Goal: Task Accomplishment & Management: Use online tool/utility

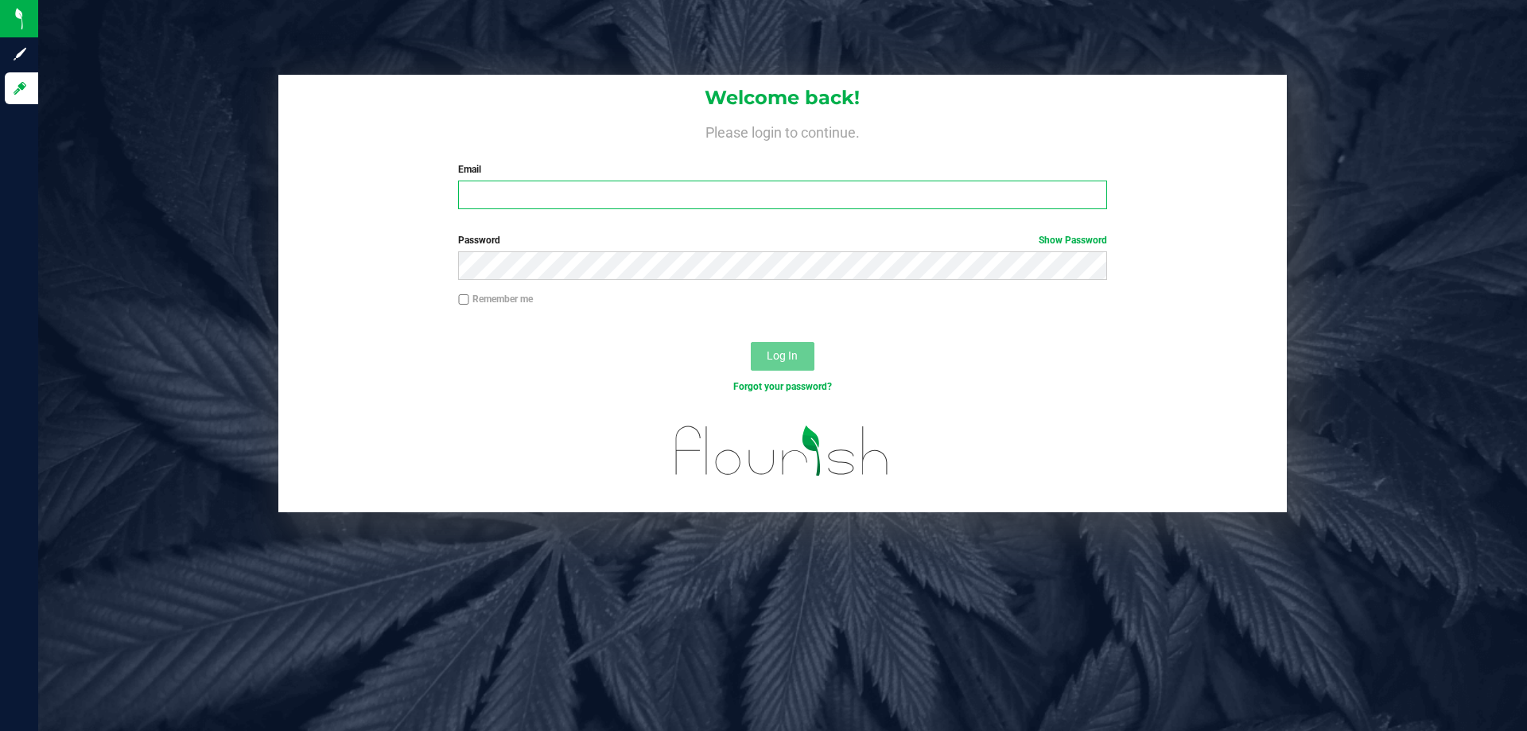
click at [558, 181] on input "Email" at bounding box center [782, 195] width 648 height 29
drag, startPoint x: 628, startPoint y: 190, endPoint x: 272, endPoint y: 137, distance: 359.6
click at [248, 211] on div "Welcome back! Please login to continue. Email nstrollo@liveparallel.com Require…" at bounding box center [782, 294] width 1513 height 438
type input "[EMAIL_ADDRESS][DOMAIN_NAME]"
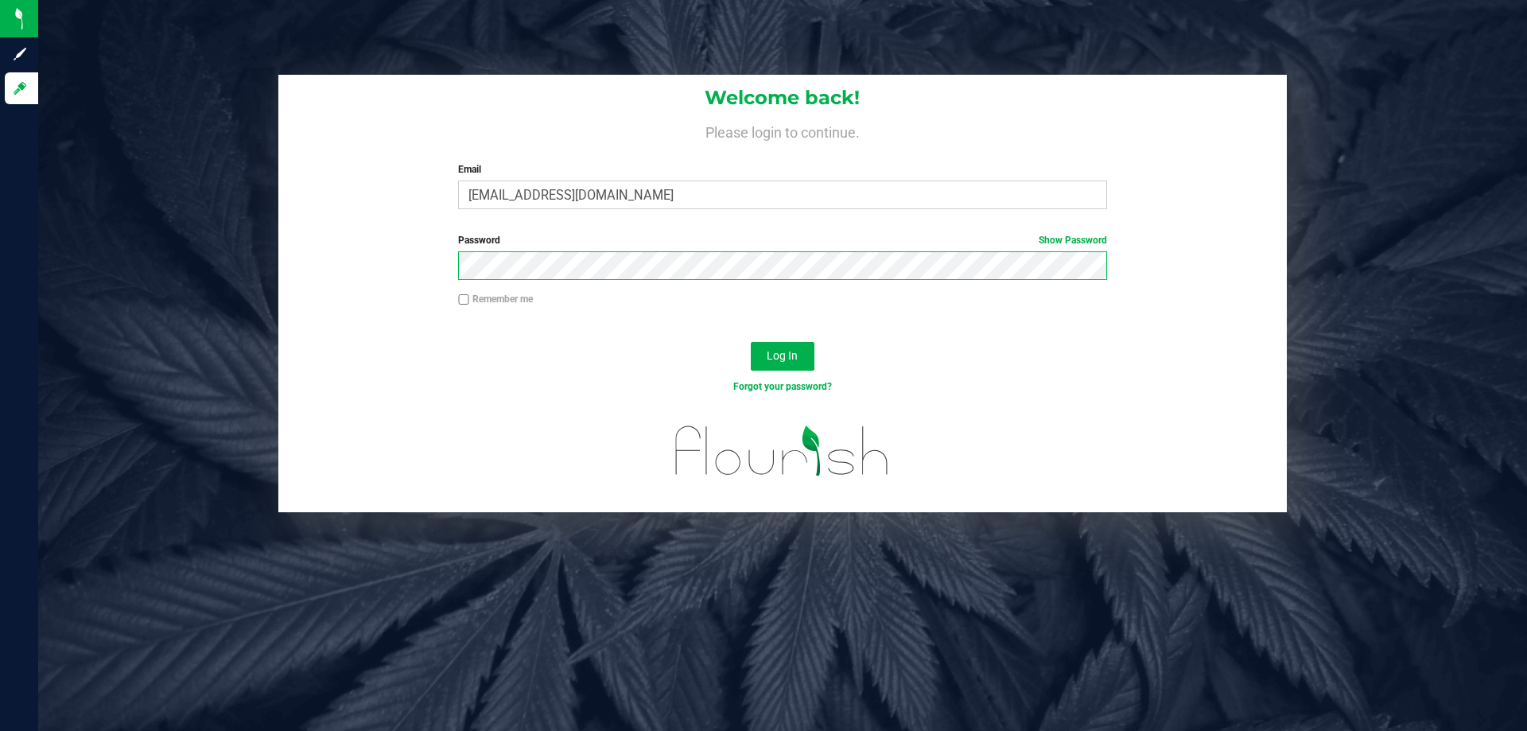
click at [751, 342] on button "Log In" at bounding box center [783, 356] width 64 height 29
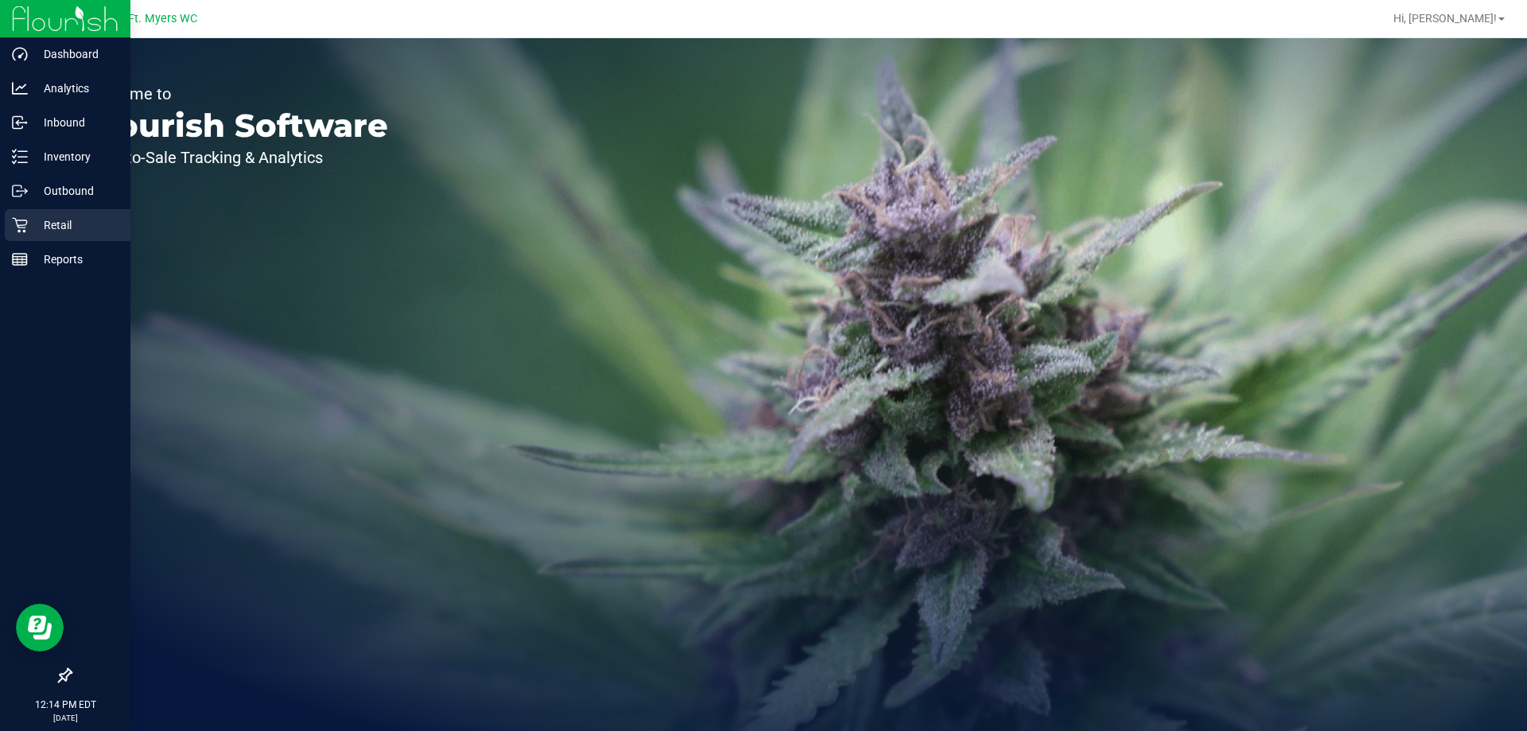
click at [43, 222] on p "Retail" at bounding box center [75, 225] width 95 height 19
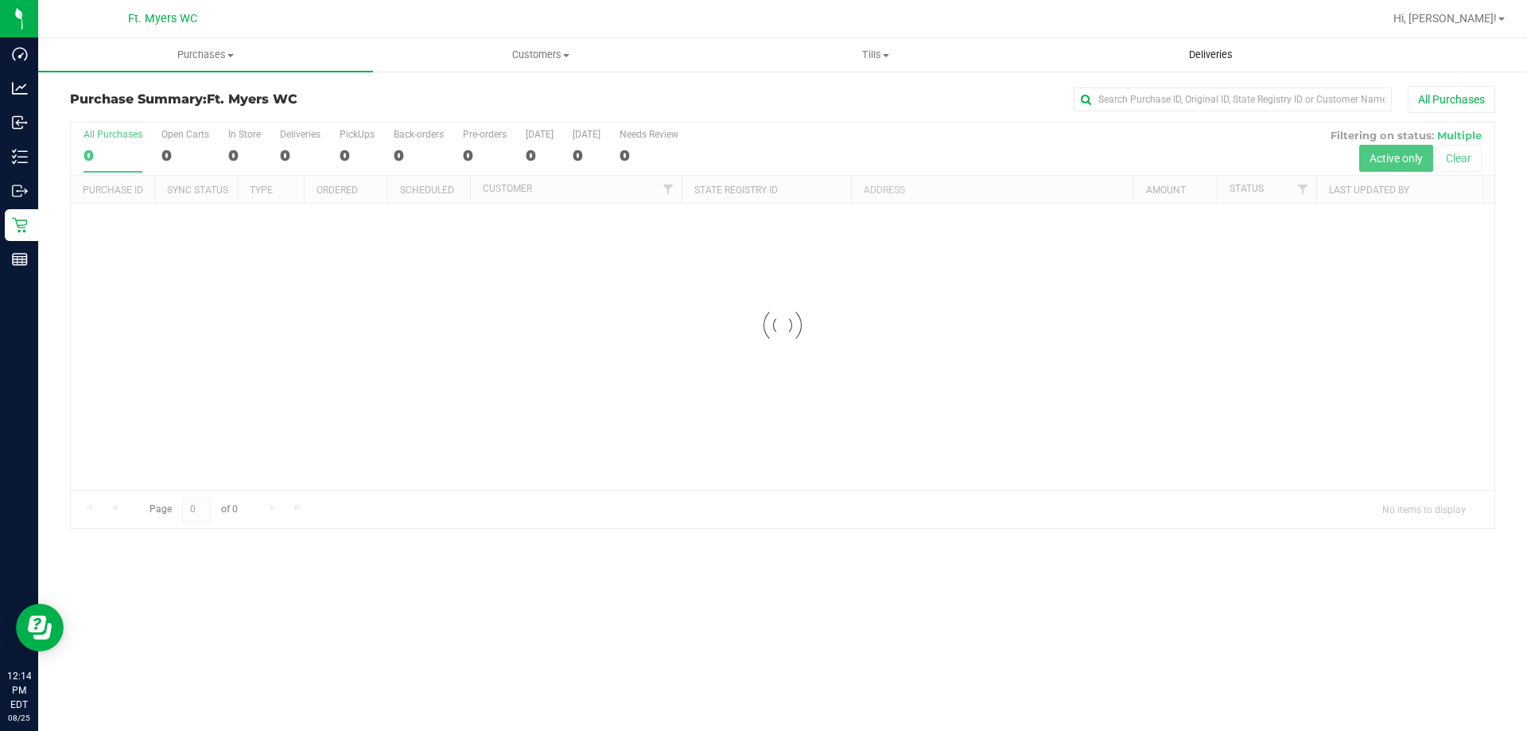
click at [1157, 53] on uib-tab-heading "Deliveries" at bounding box center [1210, 55] width 333 height 32
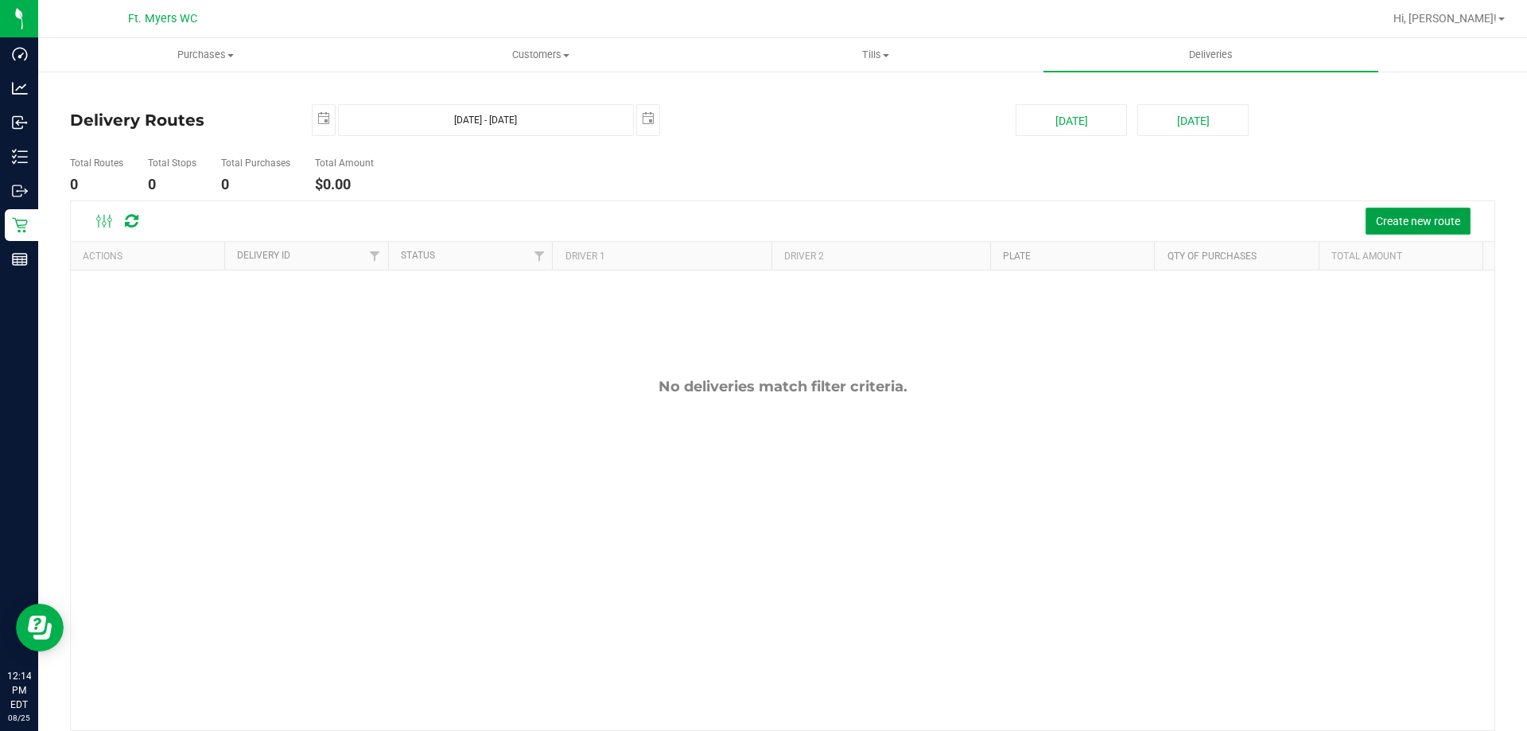
click at [1381, 218] on span "Create new route" at bounding box center [1418, 221] width 84 height 13
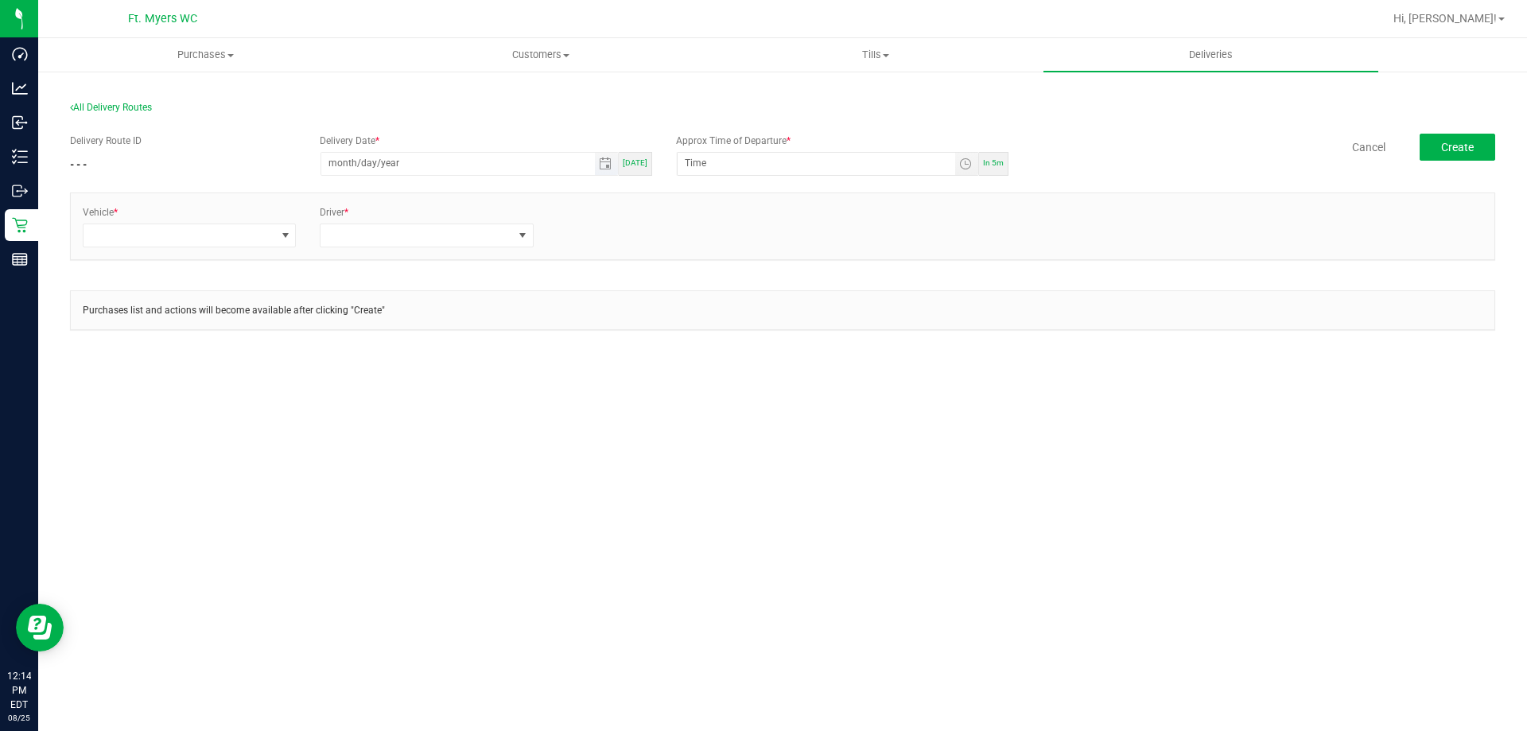
click at [340, 159] on input "month/day/year" at bounding box center [458, 163] width 274 height 20
type input "08/25/0002"
type input "12:00 AM"
type input "[DATE]"
click at [698, 161] on input "12:00 AM" at bounding box center [817, 163] width 278 height 20
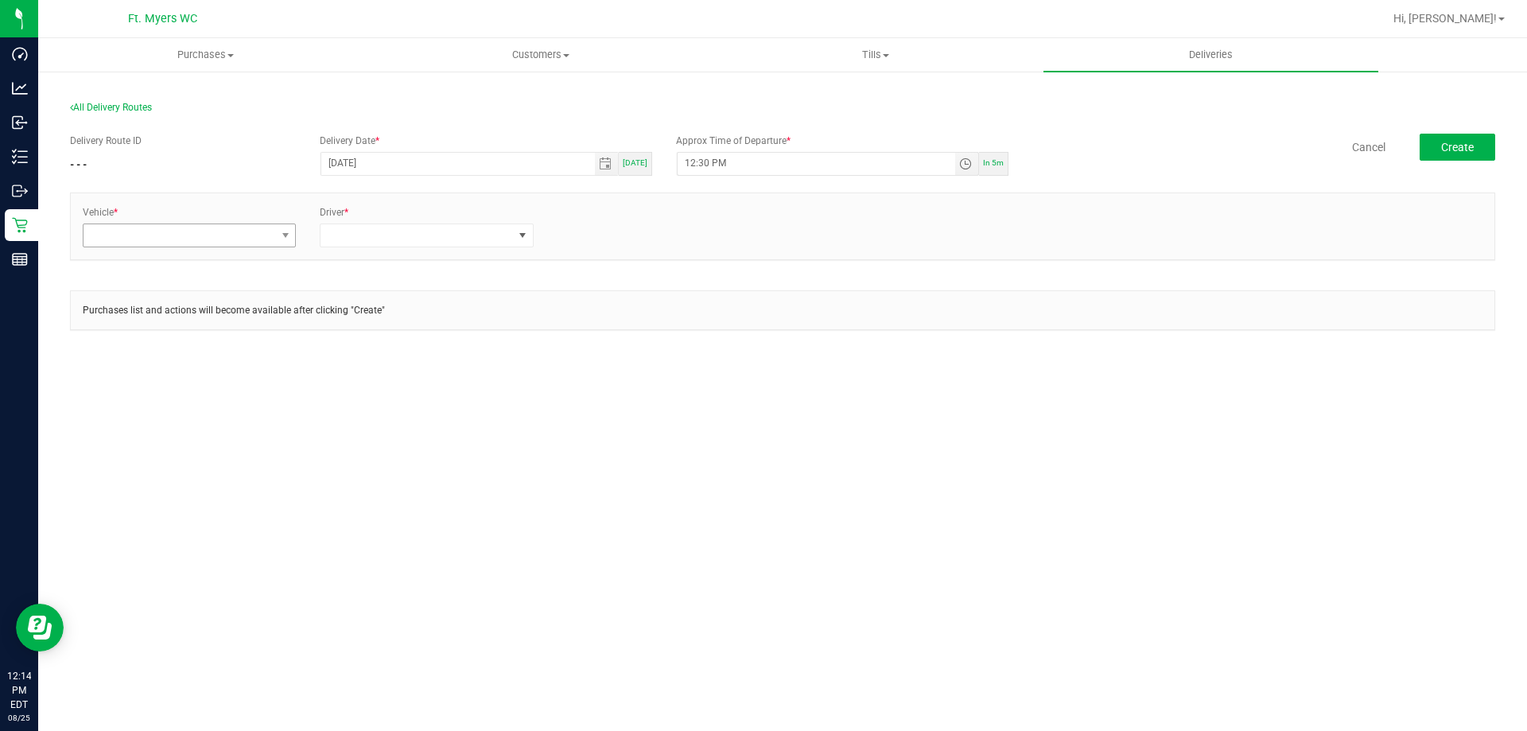
type input "12:30 PM"
click at [194, 238] on span at bounding box center [180, 235] width 192 height 22
type input "06"
click at [169, 331] on li "FL-ROGUE-06" at bounding box center [190, 330] width 212 height 27
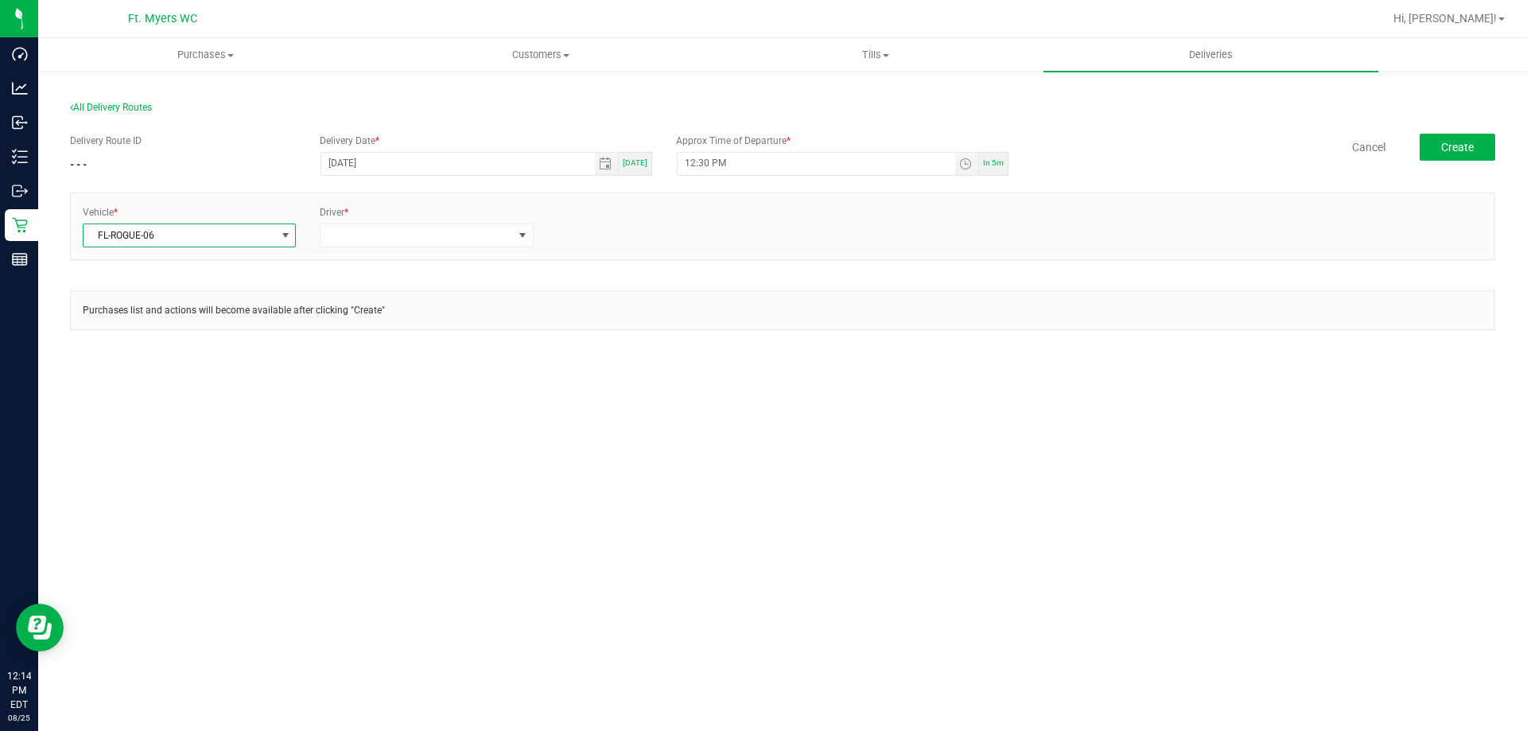
click at [364, 220] on div "Driver *" at bounding box center [426, 226] width 237 height 42
click at [359, 240] on span at bounding box center [417, 235] width 192 height 22
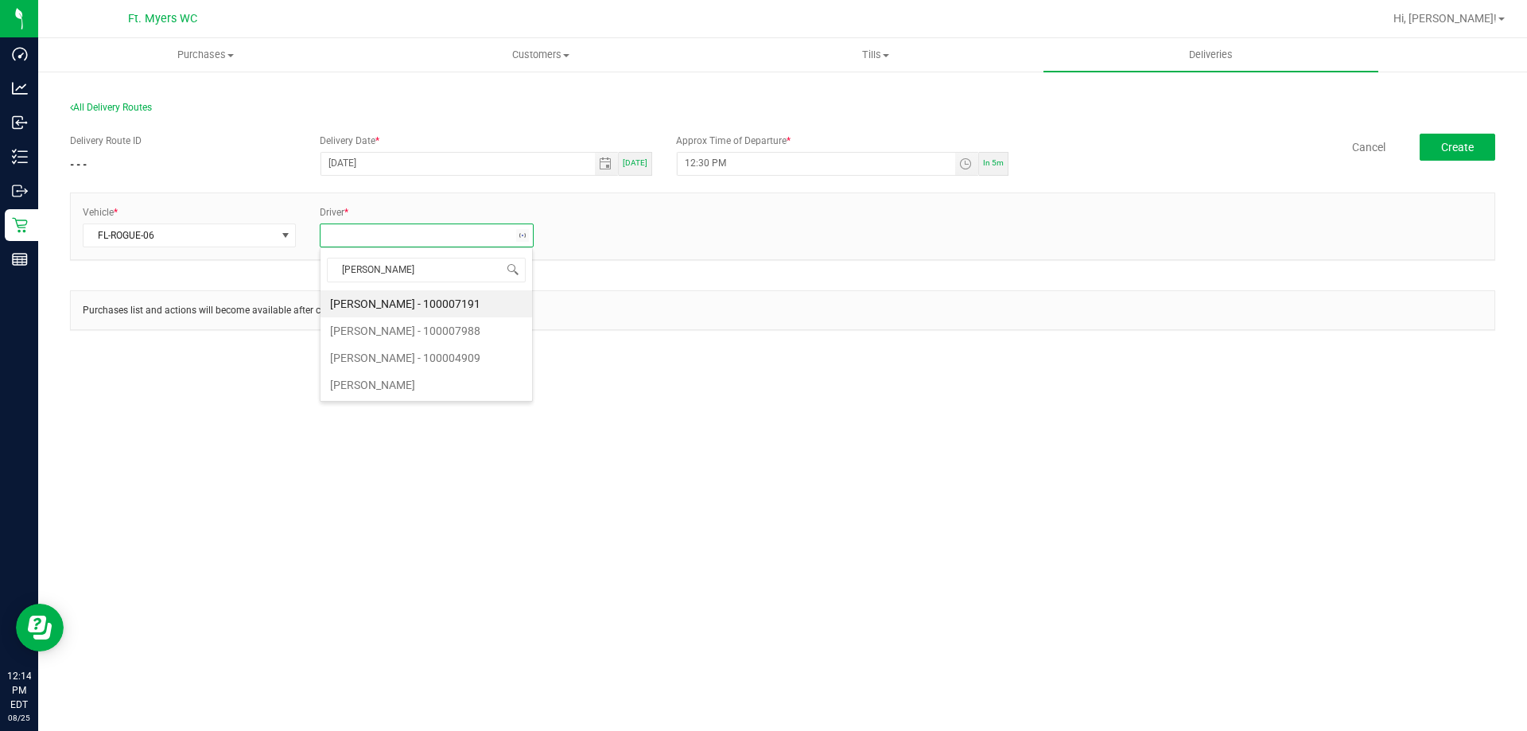
type input "[PERSON_NAME]"
click at [409, 320] on li "[PERSON_NAME] - 100007988" at bounding box center [427, 330] width 212 height 27
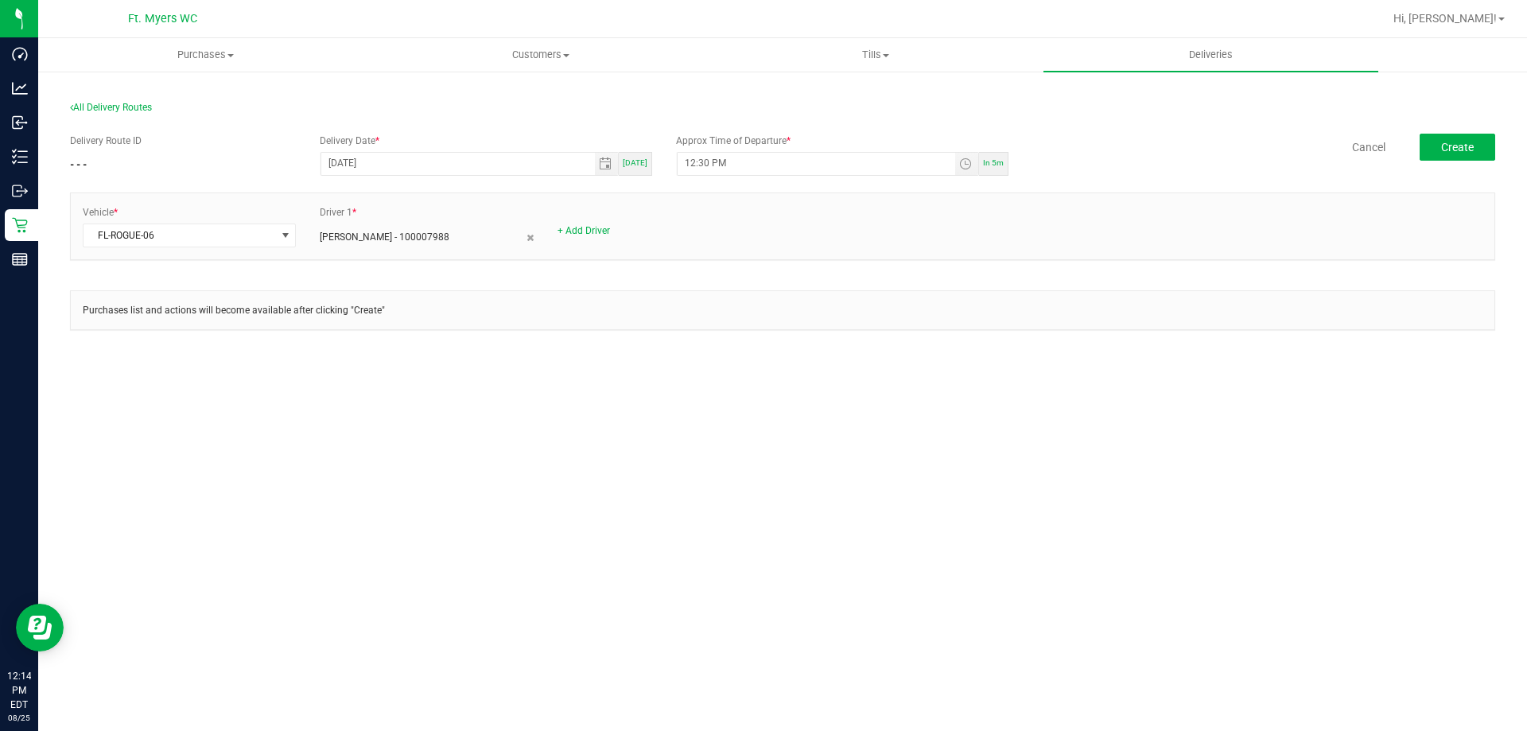
click at [570, 223] on div "+ Add Driver" at bounding box center [664, 221] width 237 height 33
click at [573, 235] on link "+ Add Driver" at bounding box center [584, 230] width 53 height 11
click at [603, 239] on span at bounding box center [654, 235] width 192 height 22
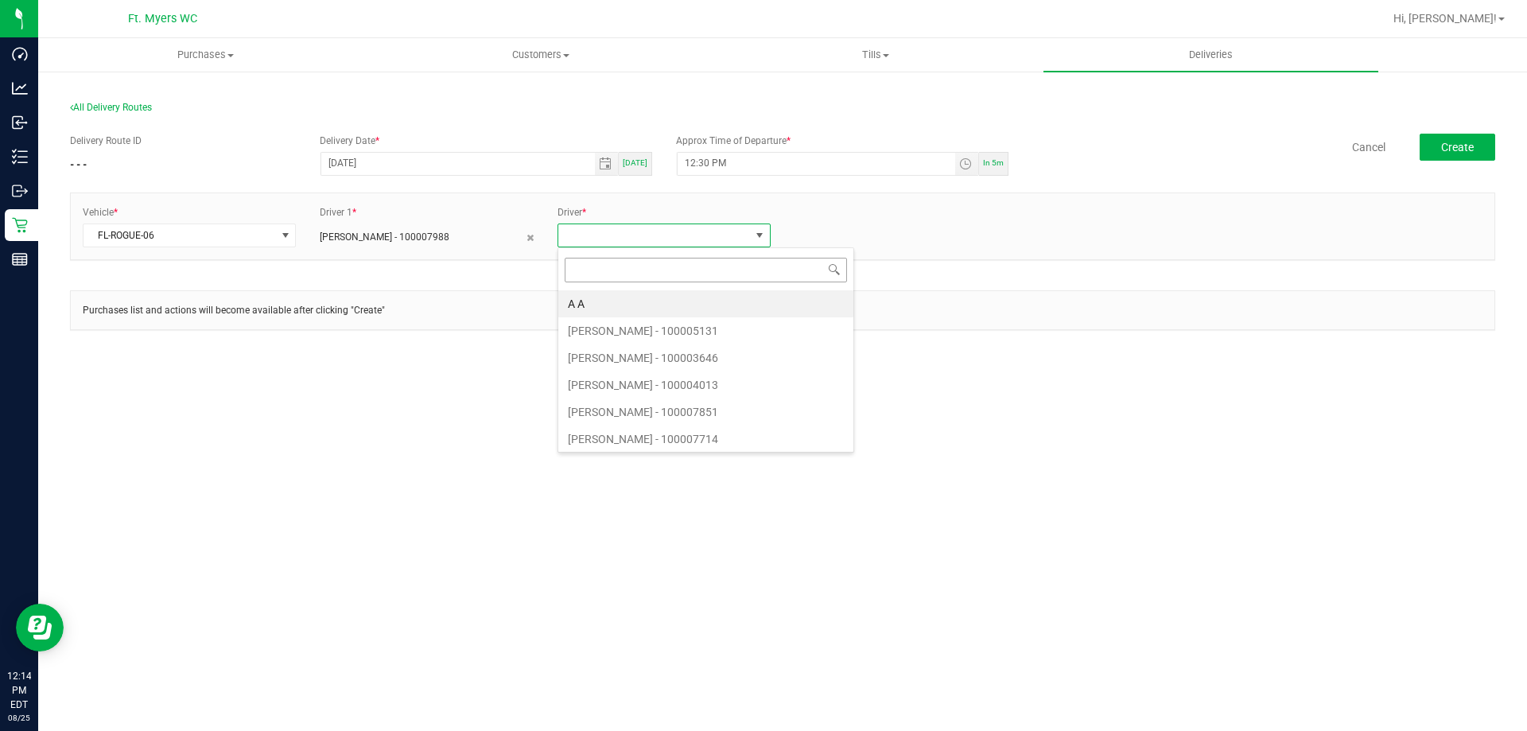
click at [597, 277] on input at bounding box center [706, 270] width 282 height 25
type input "gav"
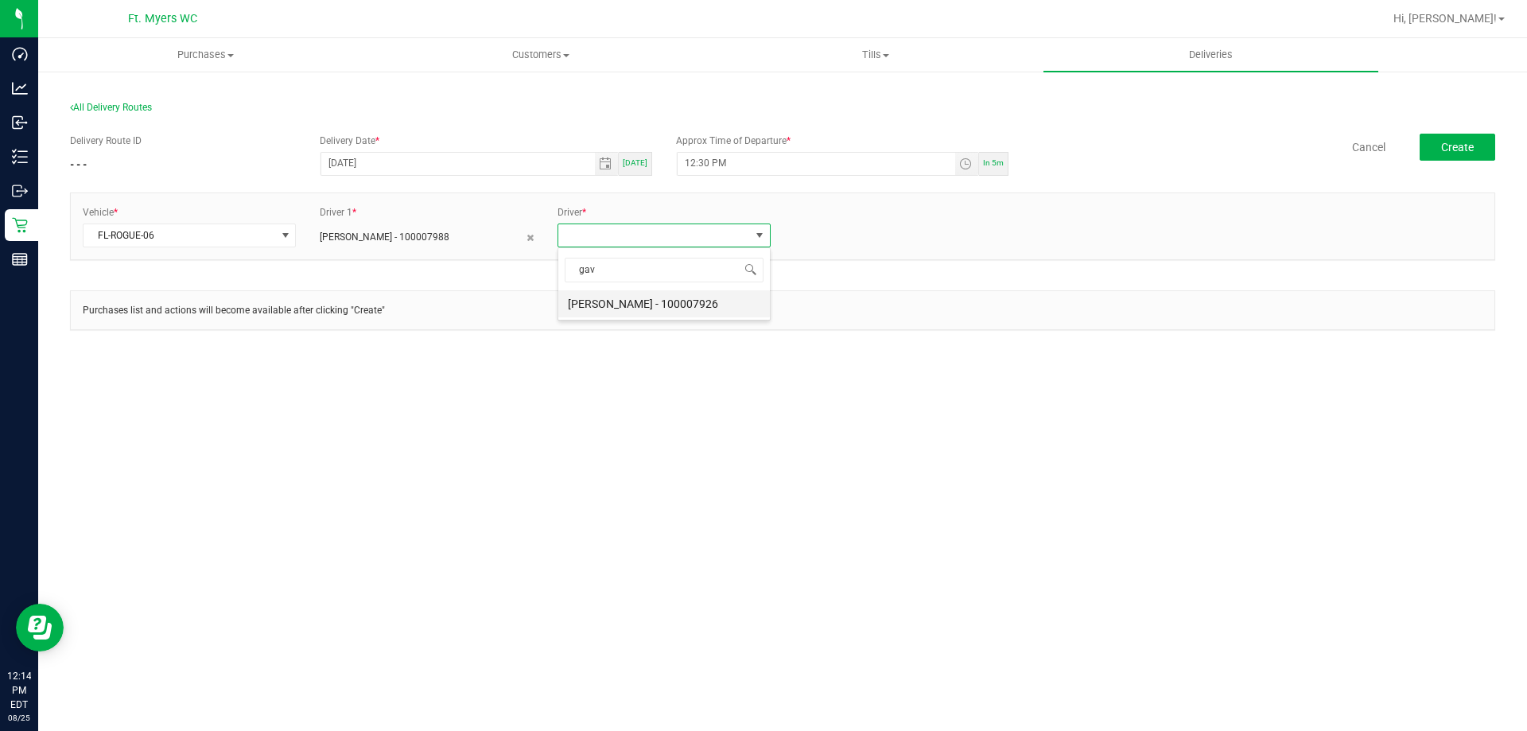
click at [603, 300] on li "[PERSON_NAME] - 100007926" at bounding box center [664, 303] width 212 height 27
click at [1422, 157] on button "Create" at bounding box center [1458, 147] width 76 height 27
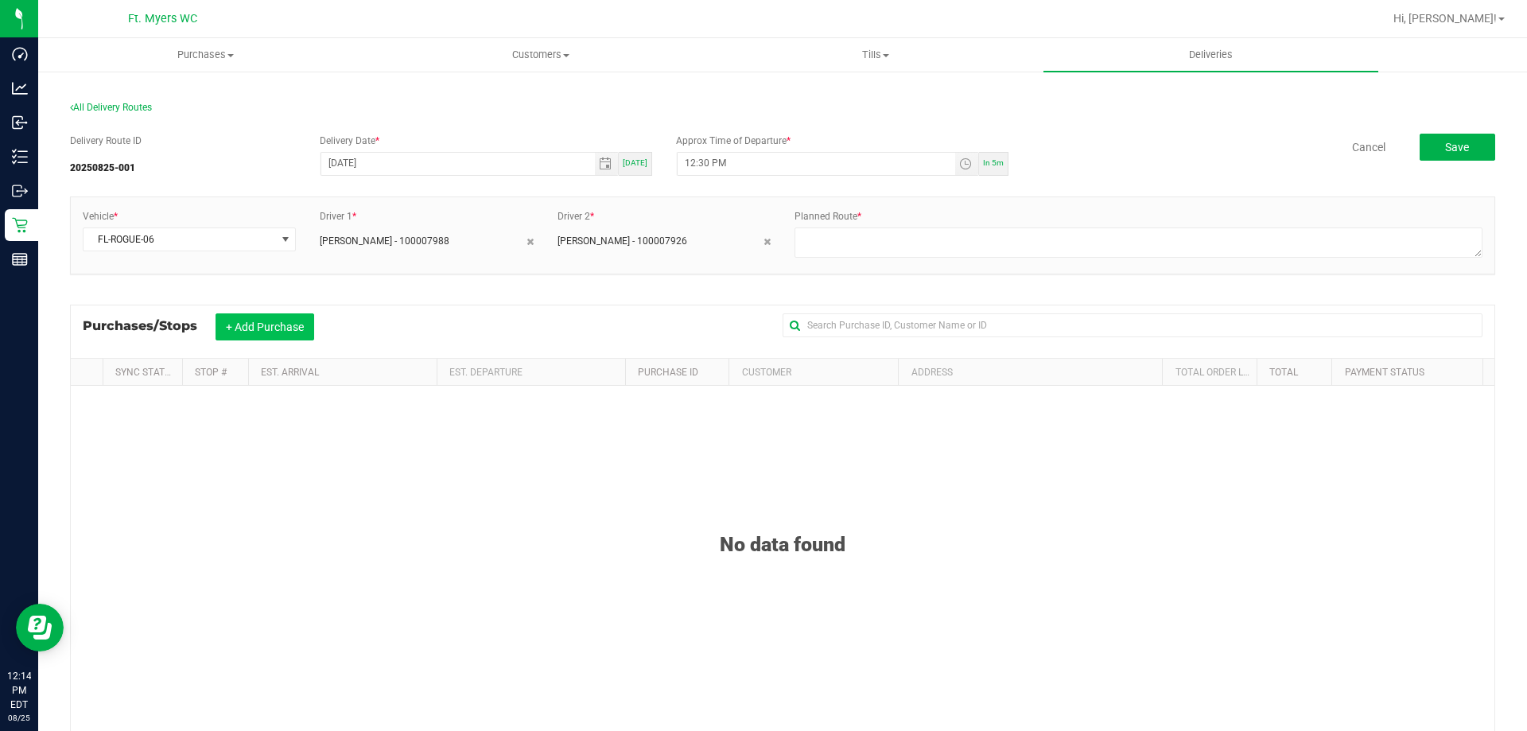
click at [282, 329] on button "+ Add Purchase" at bounding box center [265, 326] width 99 height 27
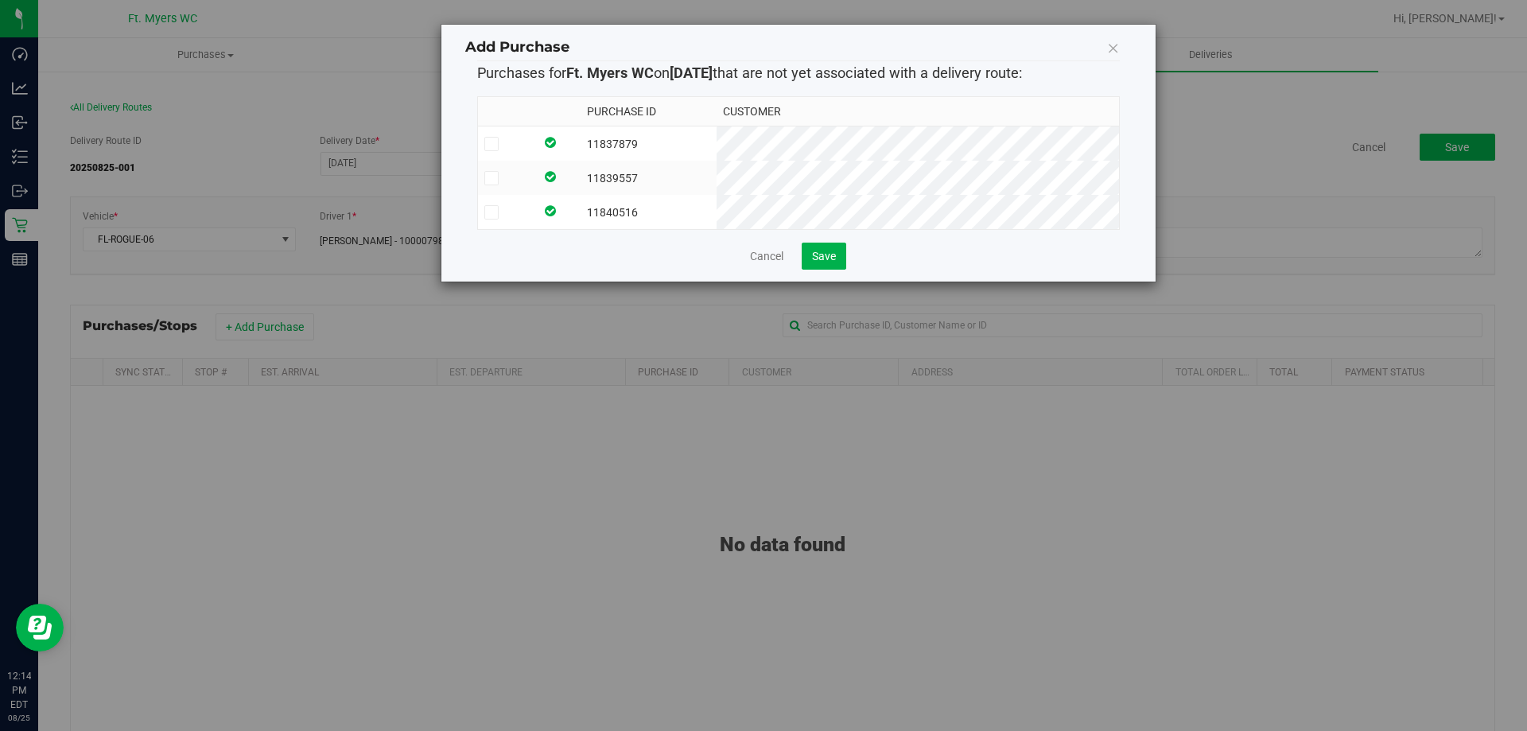
click at [487, 202] on td at bounding box center [506, 212] width 57 height 34
click at [493, 178] on icon at bounding box center [491, 178] width 10 height 0
click at [0, 0] on input "checkbox" at bounding box center [0, 0] width 0 height 0
click at [493, 144] on icon at bounding box center [491, 144] width 10 height 0
click at [0, 0] on input "checkbox" at bounding box center [0, 0] width 0 height 0
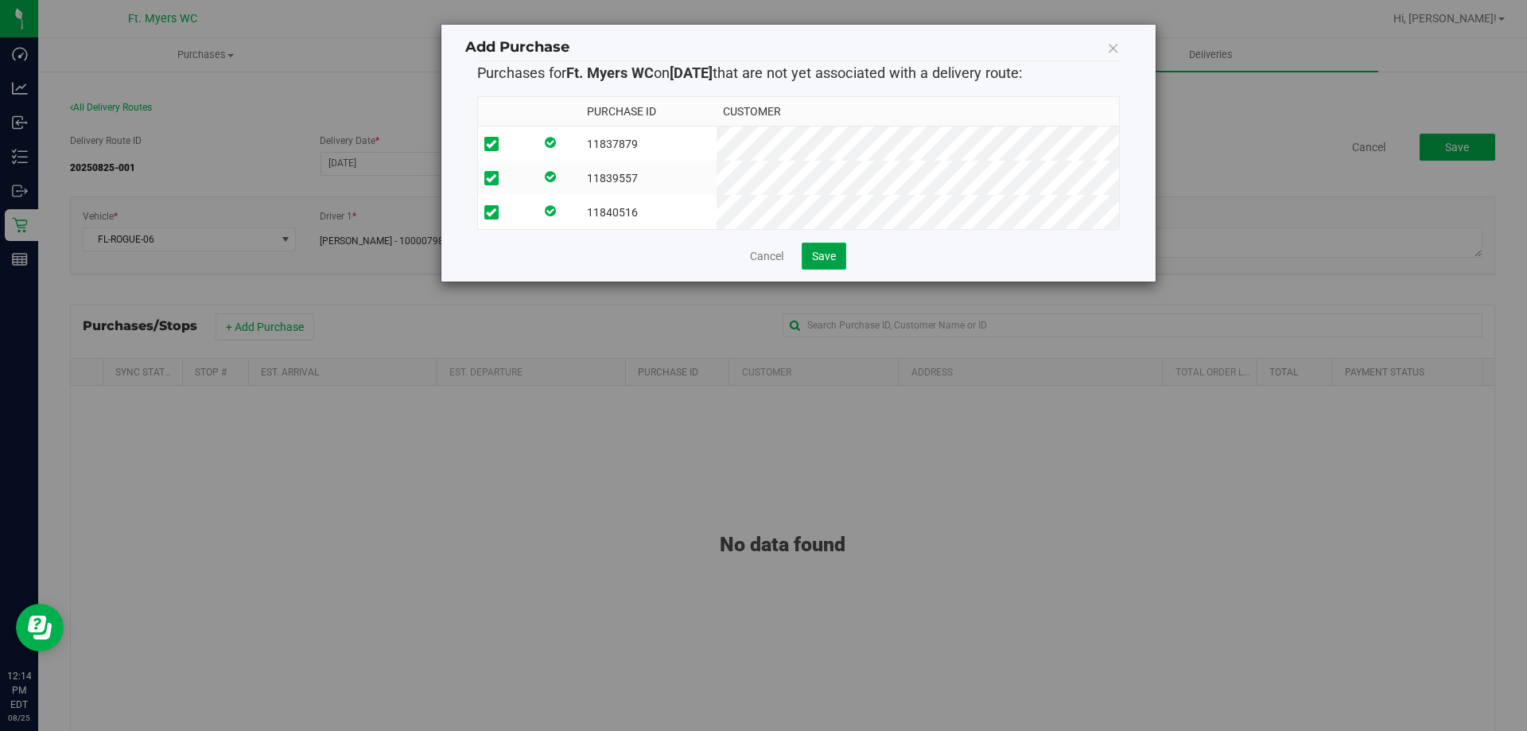
click at [828, 262] on span "Save" at bounding box center [824, 256] width 24 height 13
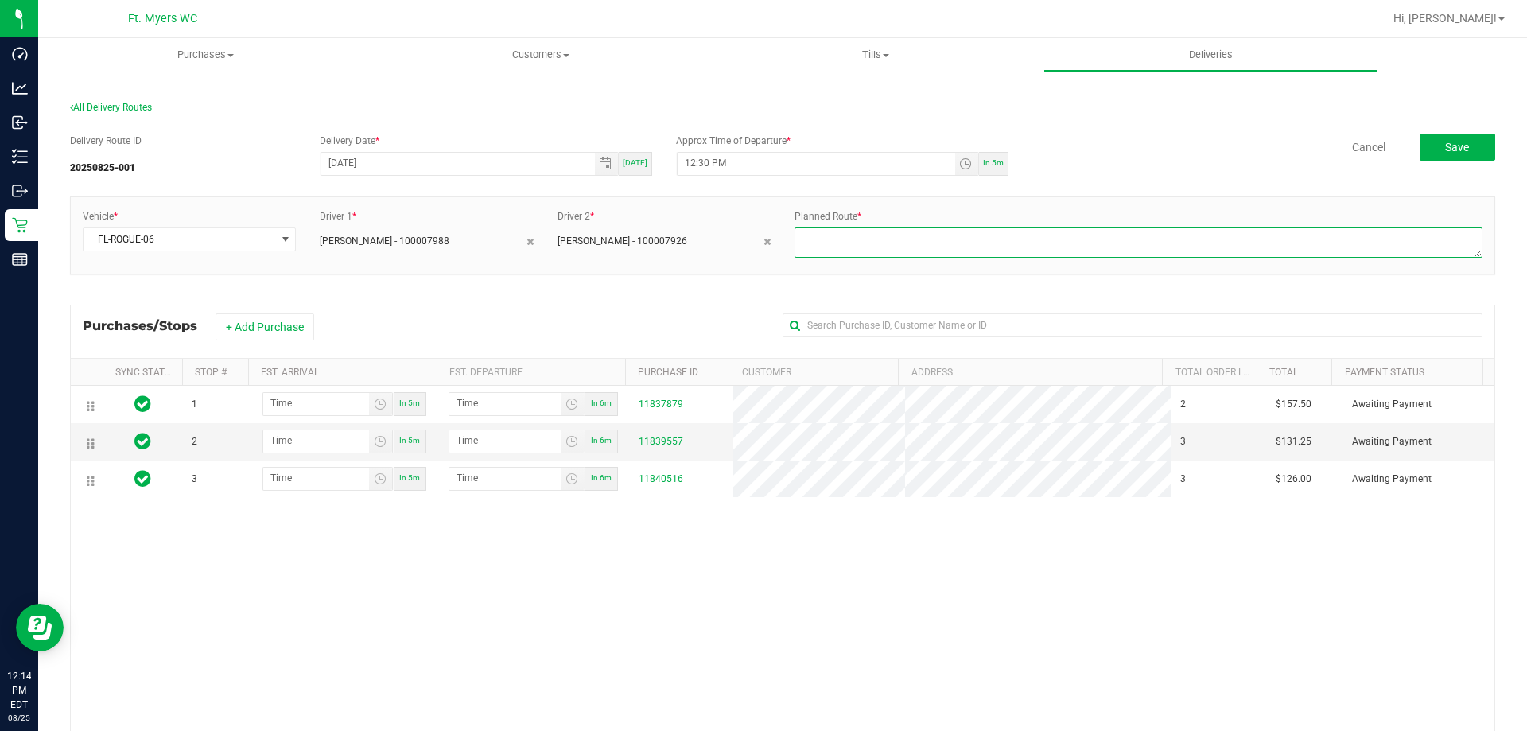
click at [834, 228] on textarea at bounding box center [1139, 243] width 688 height 30
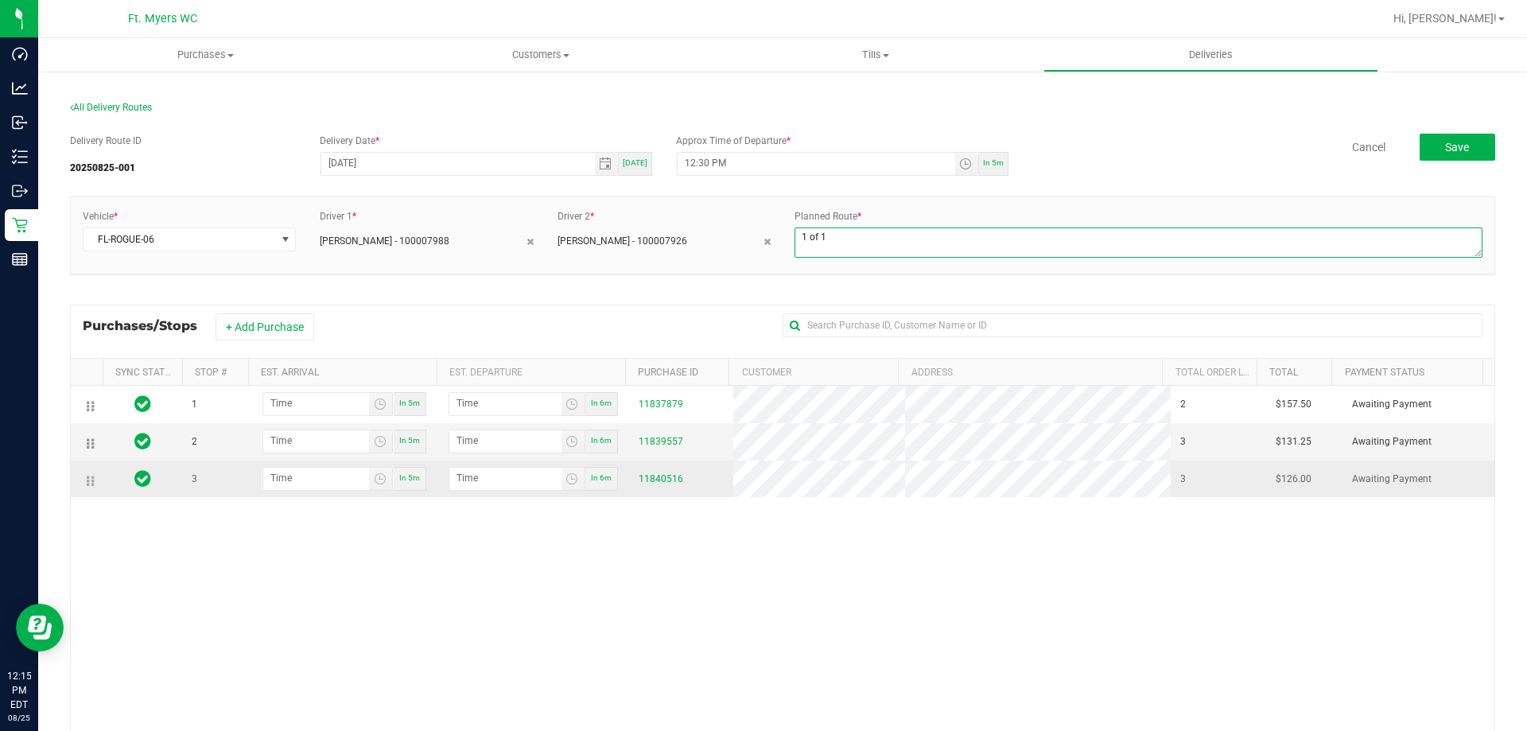
click at [88, 481] on icon at bounding box center [88, 481] width 2 height 13
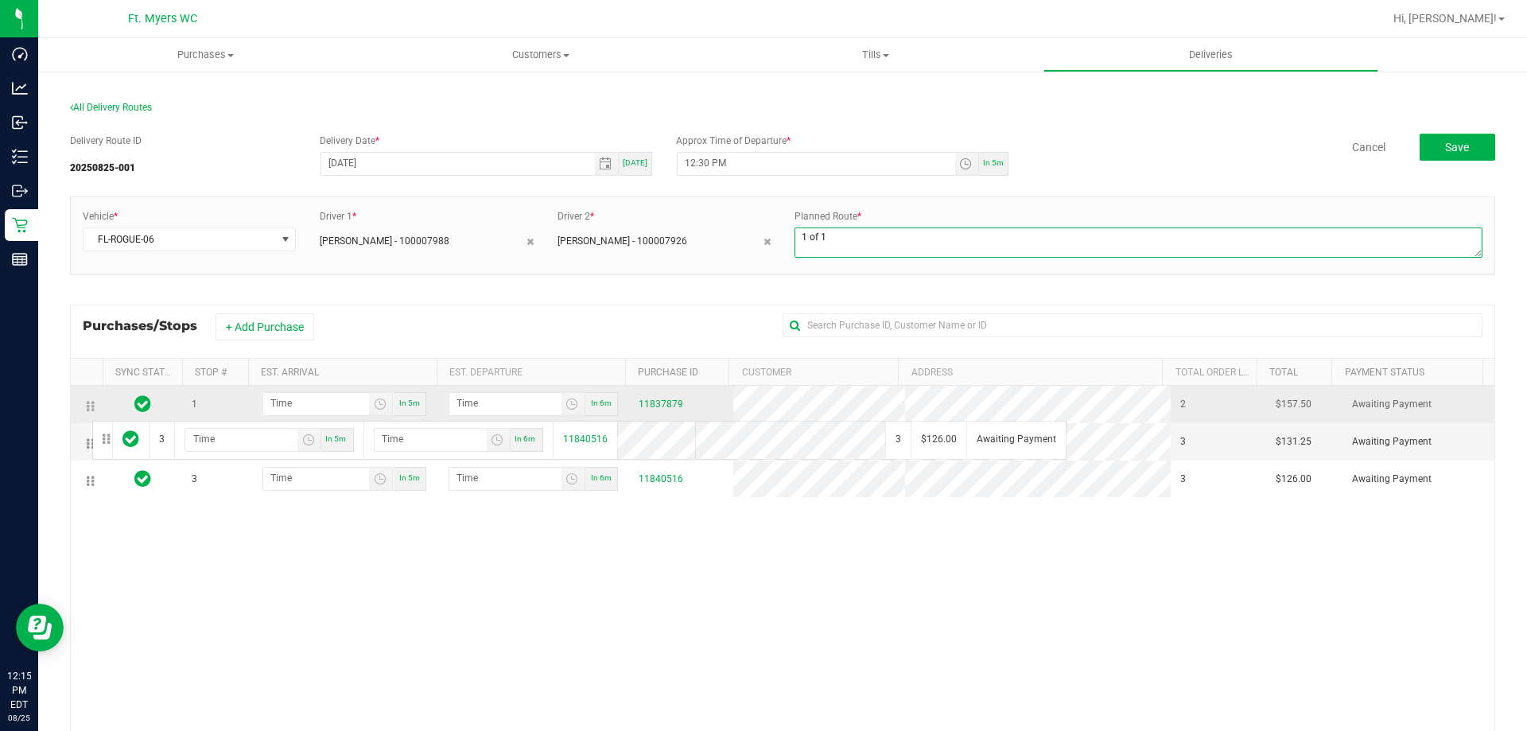
drag, startPoint x: 88, startPoint y: 481, endPoint x: 88, endPoint y: 417, distance: 64.4
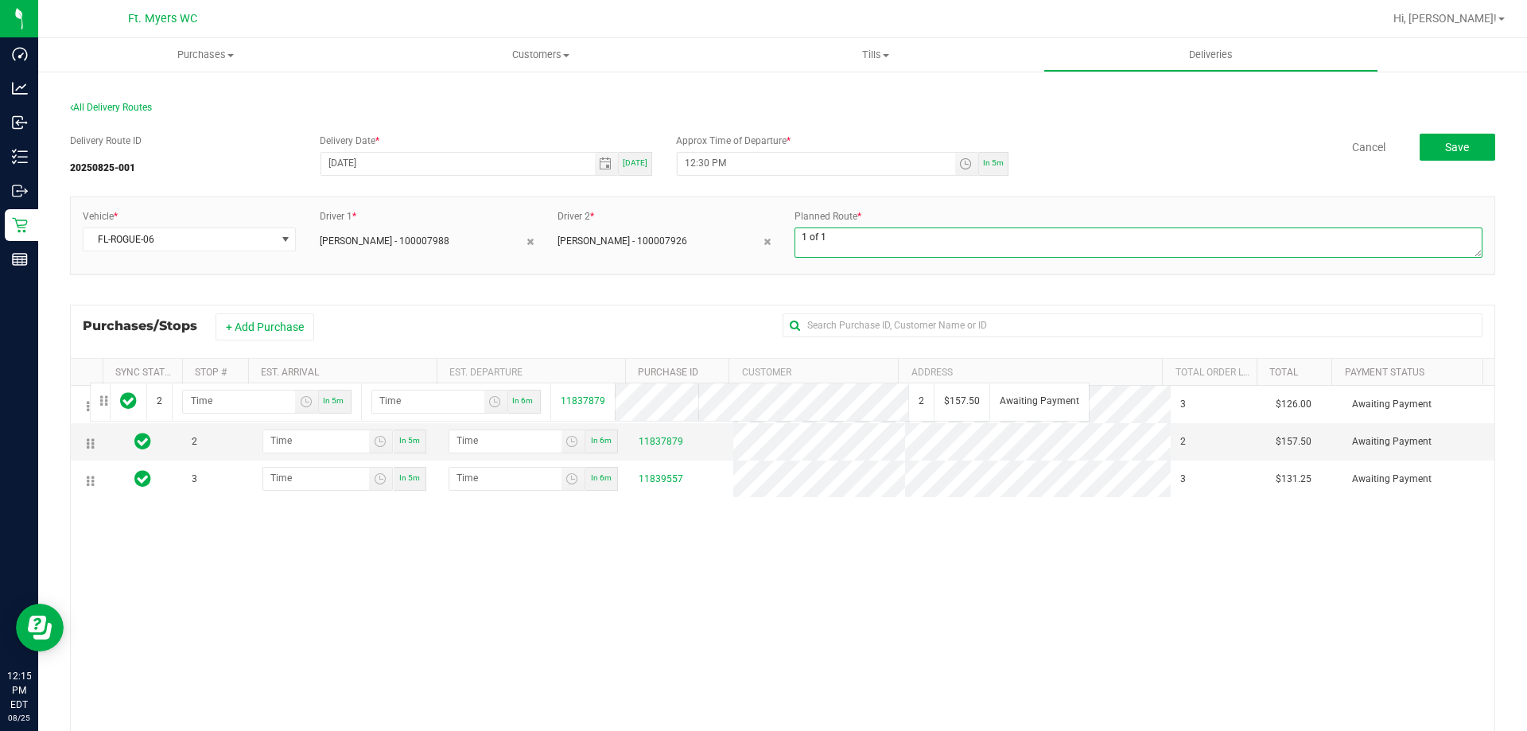
drag, startPoint x: 89, startPoint y: 444, endPoint x: 88, endPoint y: 381, distance: 62.9
click at [88, 381] on div "Sync Status Stop # Est. Arrival Est. Departure Purchase ID Customer Address Tot…" at bounding box center [783, 621] width 1426 height 527
click at [91, 445] on td at bounding box center [87, 441] width 32 height 37
drag, startPoint x: 89, startPoint y: 441, endPoint x: 96, endPoint y: 369, distance: 72.7
click at [96, 369] on div "Sync Status Stop # Est. Arrival Est. Departure Purchase ID Customer Address Tot…" at bounding box center [783, 621] width 1426 height 527
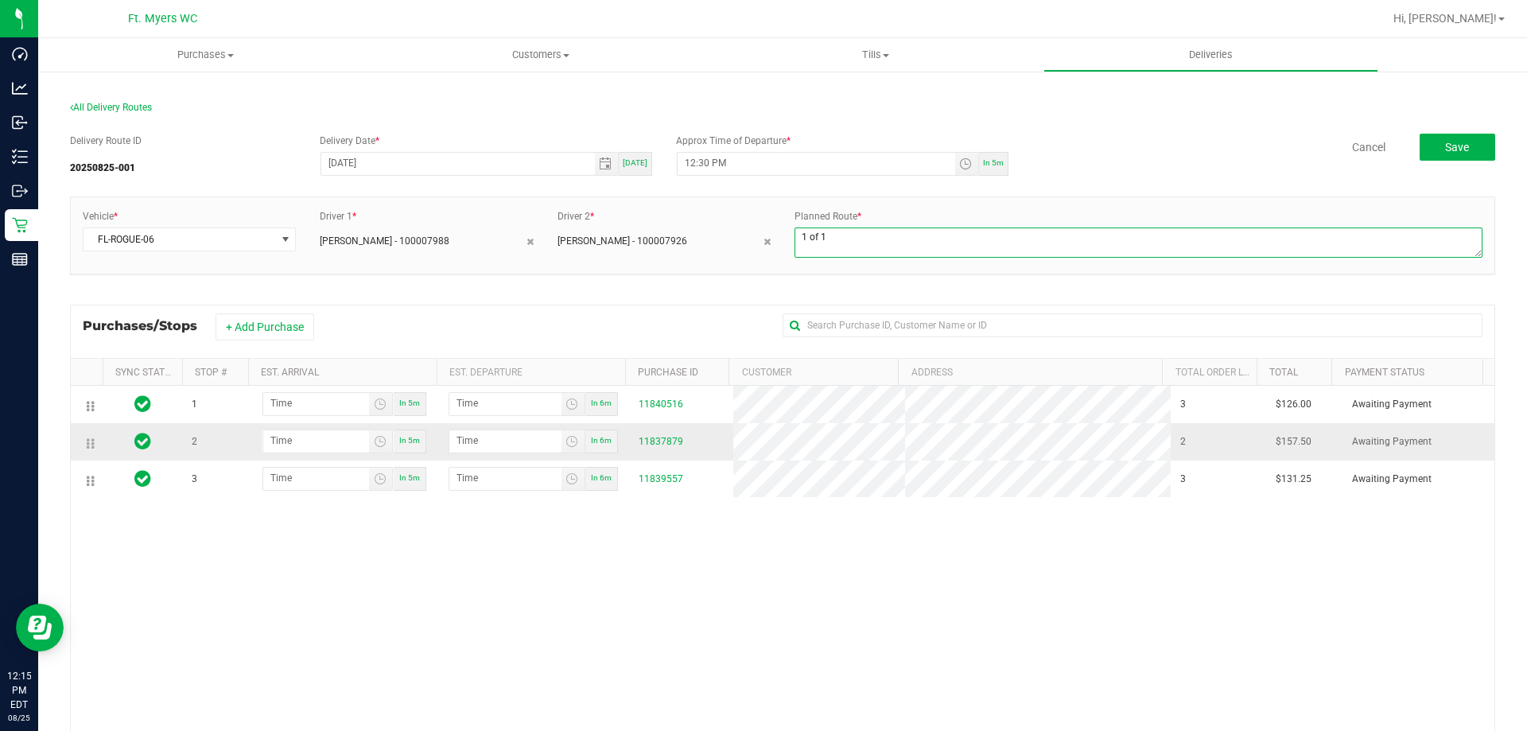
click at [91, 448] on td at bounding box center [87, 441] width 32 height 37
click at [90, 444] on td at bounding box center [87, 441] width 32 height 37
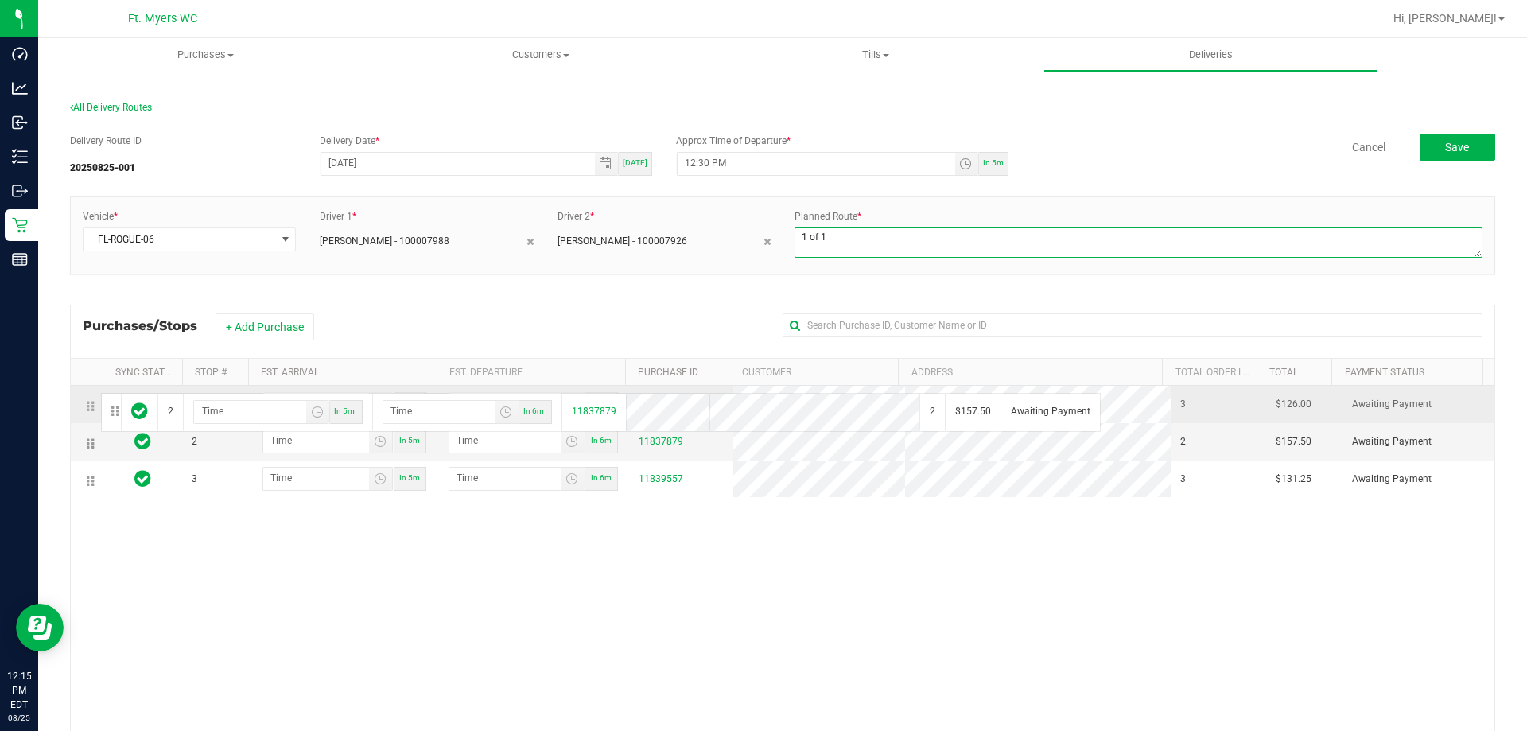
drag, startPoint x: 88, startPoint y: 444, endPoint x: 99, endPoint y: 391, distance: 53.7
type textarea "1 of 1"
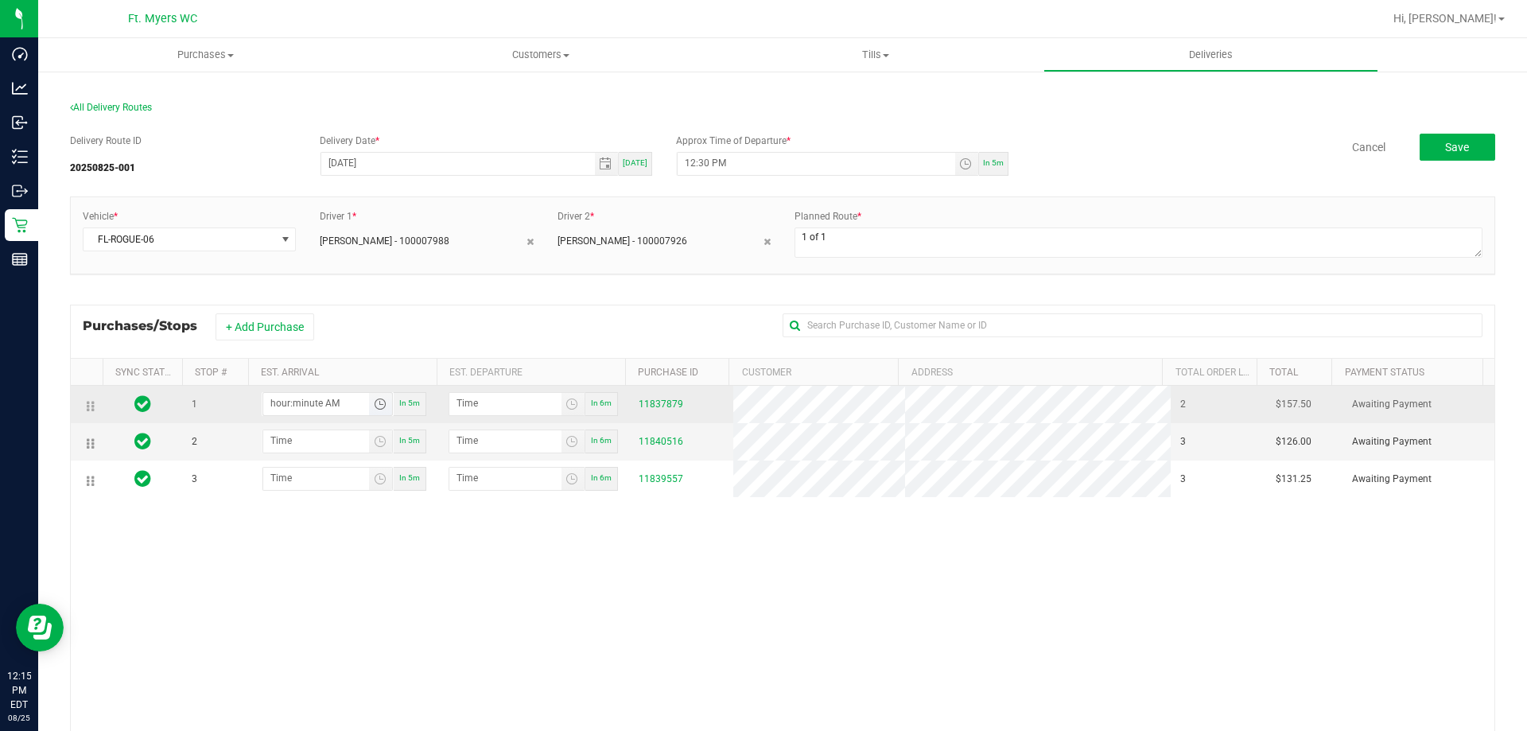
click at [297, 403] on input "hour:minute AM" at bounding box center [316, 403] width 106 height 20
type input "12:04 AM"
type input "12:05 AM"
type input "12:45 AM"
type input "12:46 AM"
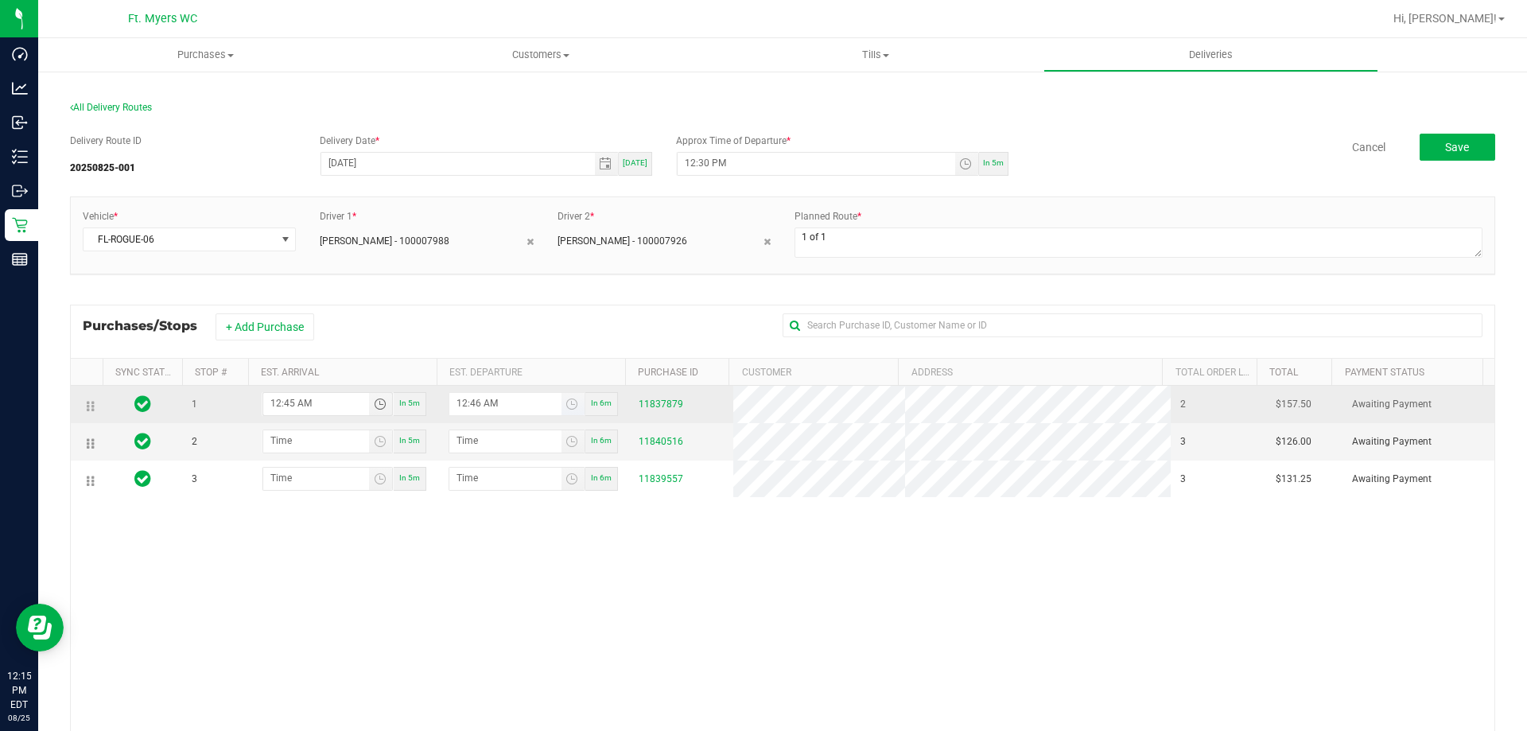
type input "12:45 PM"
type input "12:46 PM"
click at [476, 403] on input "12:46 PM" at bounding box center [505, 403] width 112 height 20
type input "12:04 PM"
type input "12:50 PM"
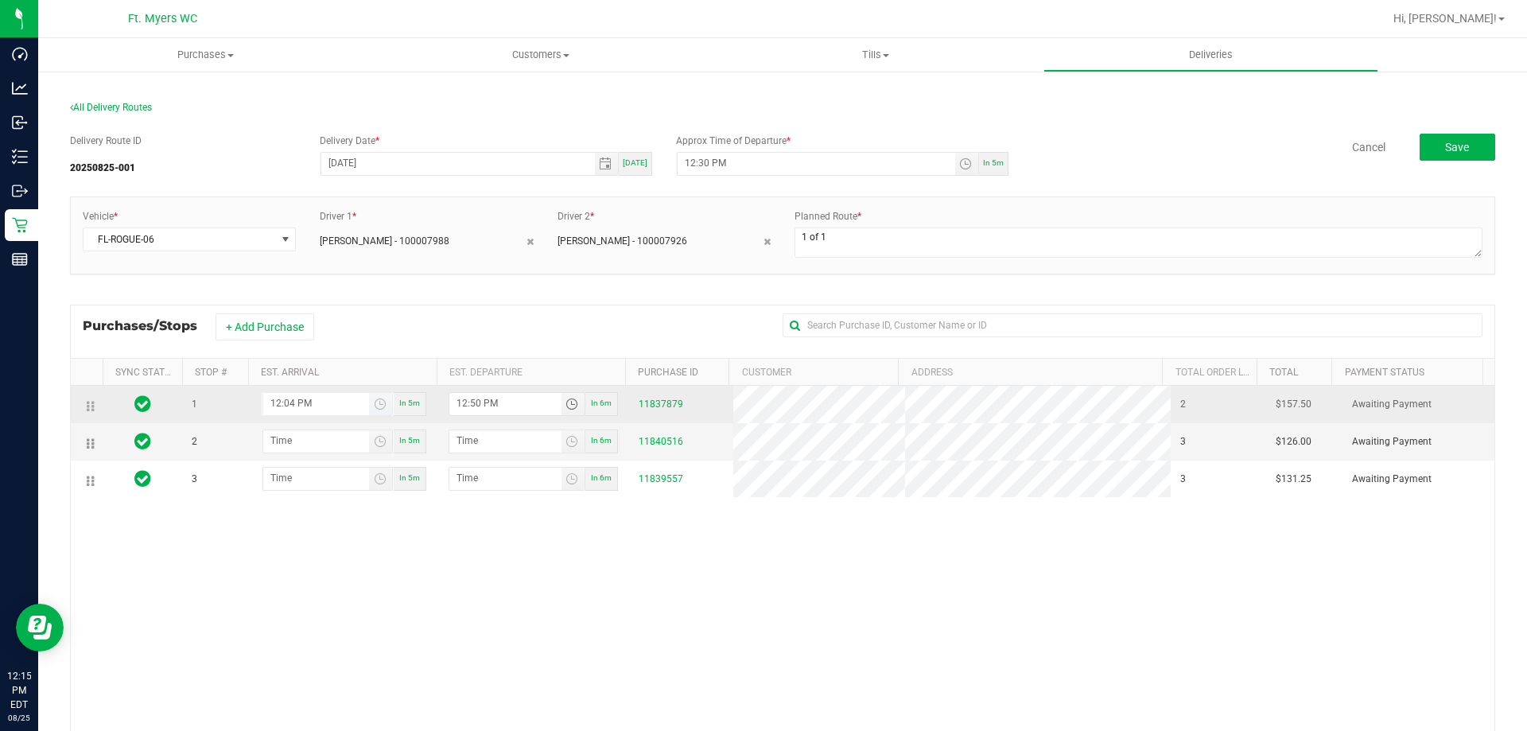
click at [290, 406] on input "12:04 PM" at bounding box center [316, 403] width 106 height 20
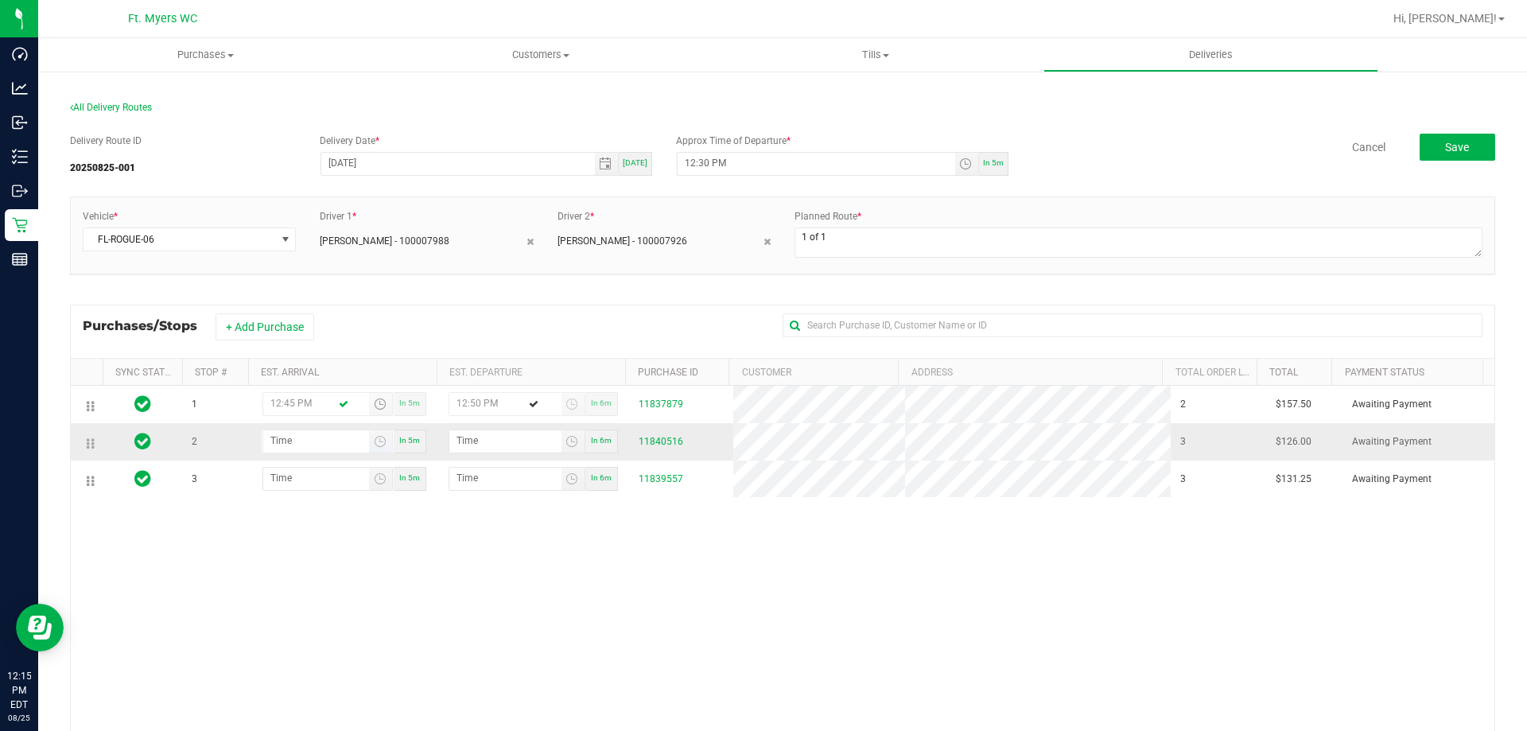
type input "12:45 PM"
click at [270, 439] on input "hour:minute AM" at bounding box center [316, 440] width 106 height 20
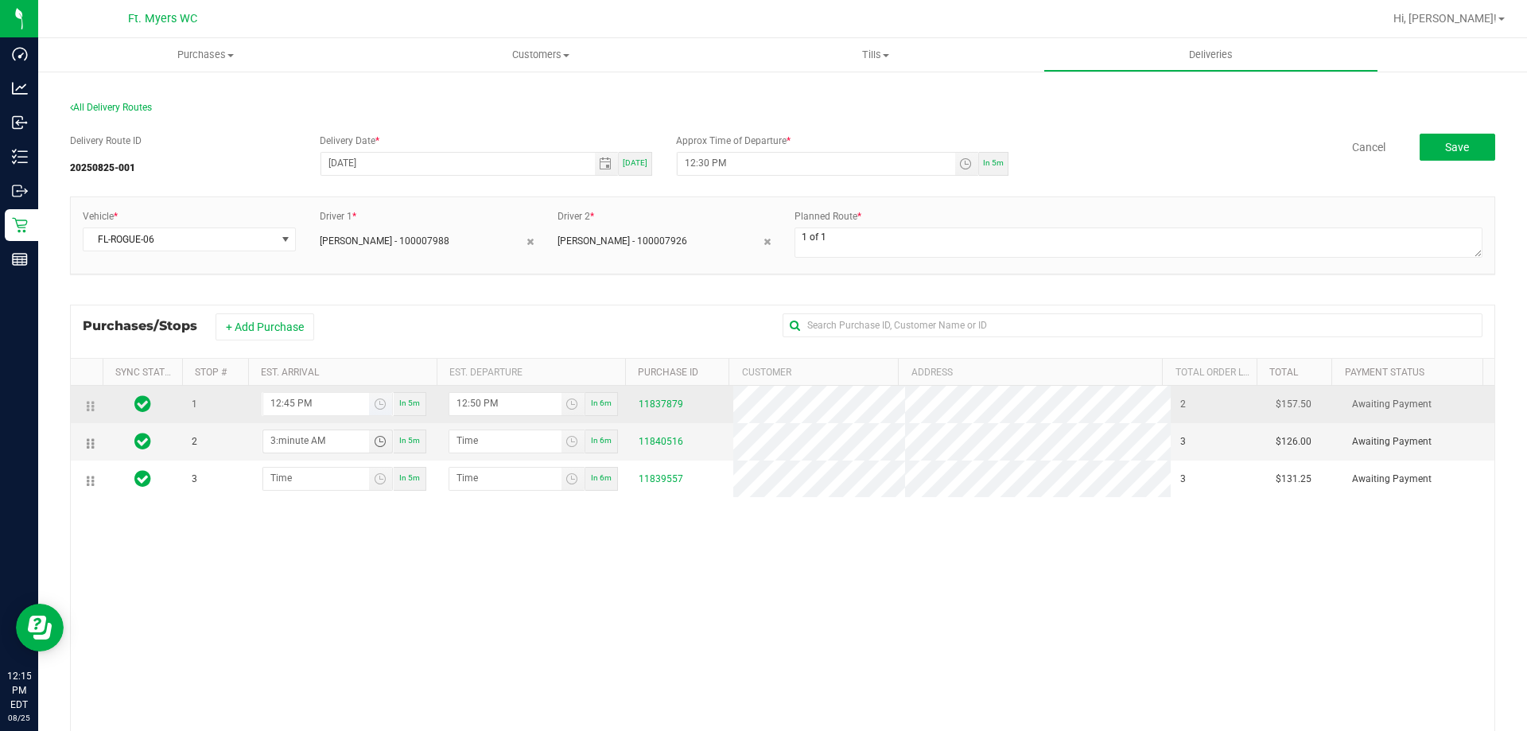
type input "3:minute AM"
click at [290, 401] on input "12:45 PM" at bounding box center [316, 403] width 106 height 20
click at [275, 403] on input "12:45 PM" at bounding box center [316, 403] width 106 height 20
type input "1:45 PM"
type input "1:46 PM"
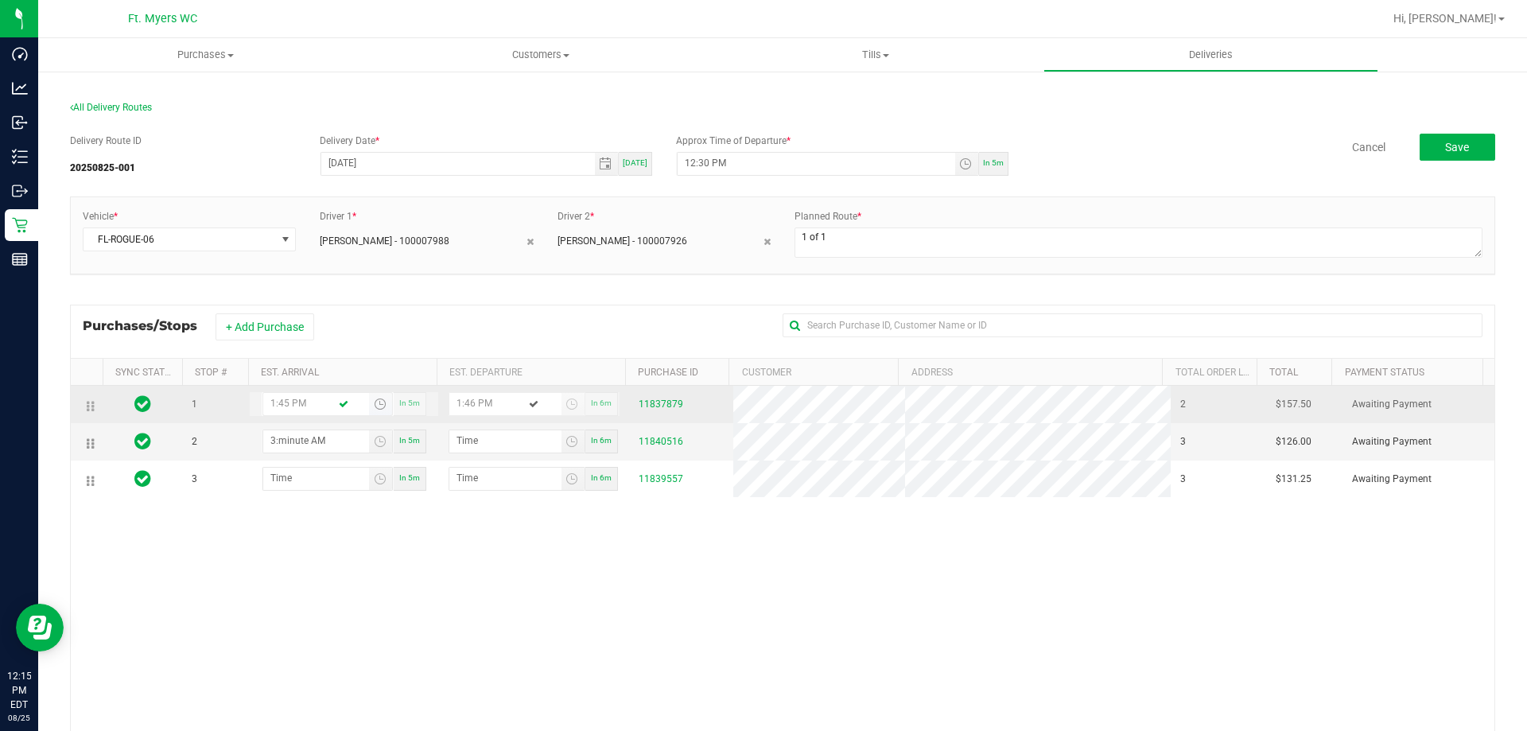
click at [287, 404] on input "1:45 PM" at bounding box center [316, 403] width 106 height 20
type input "1:50 PM"
type input "1:51 PM"
click at [282, 401] on input "1:50 PM" at bounding box center [316, 403] width 106 height 20
type input "1:00 PM"
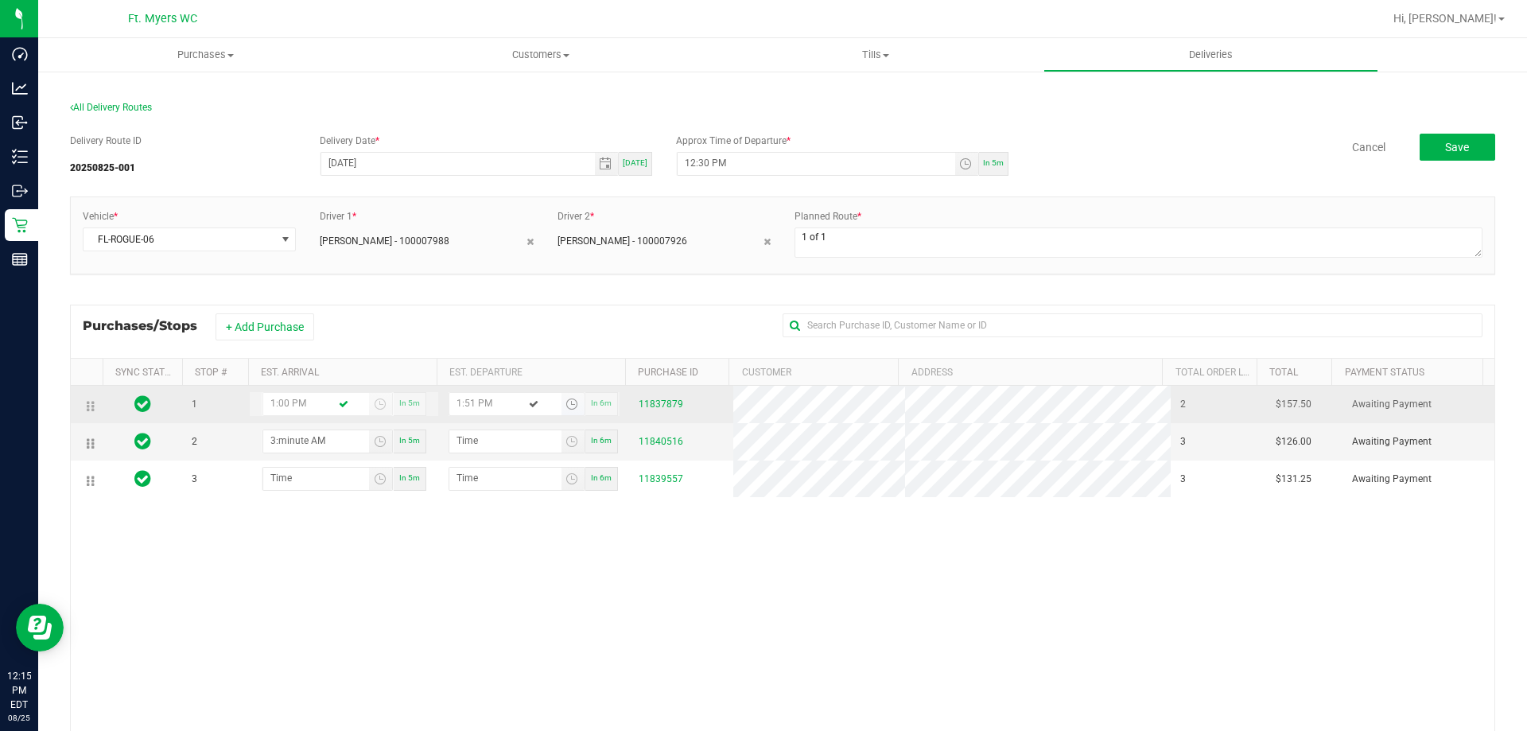
click at [463, 403] on input "1:51 PM" at bounding box center [505, 403] width 112 height 20
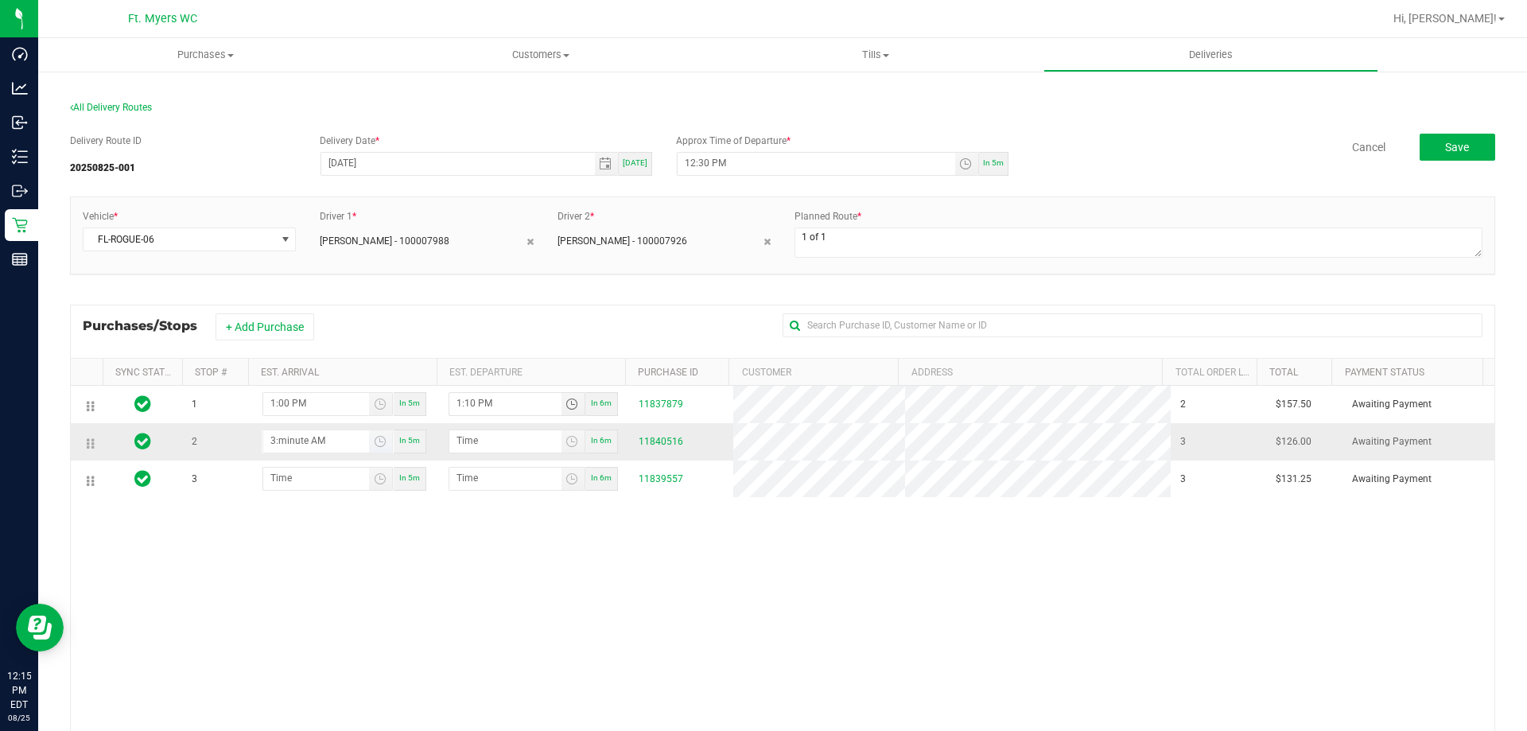
type input "1:10 PM"
click at [273, 438] on input "3:minute AM" at bounding box center [316, 440] width 106 height 20
click at [273, 450] on input "11:minute AM" at bounding box center [316, 440] width 106 height 20
click at [299, 440] on input "1:minute AM" at bounding box center [316, 440] width 106 height 20
type input "1:05 AM"
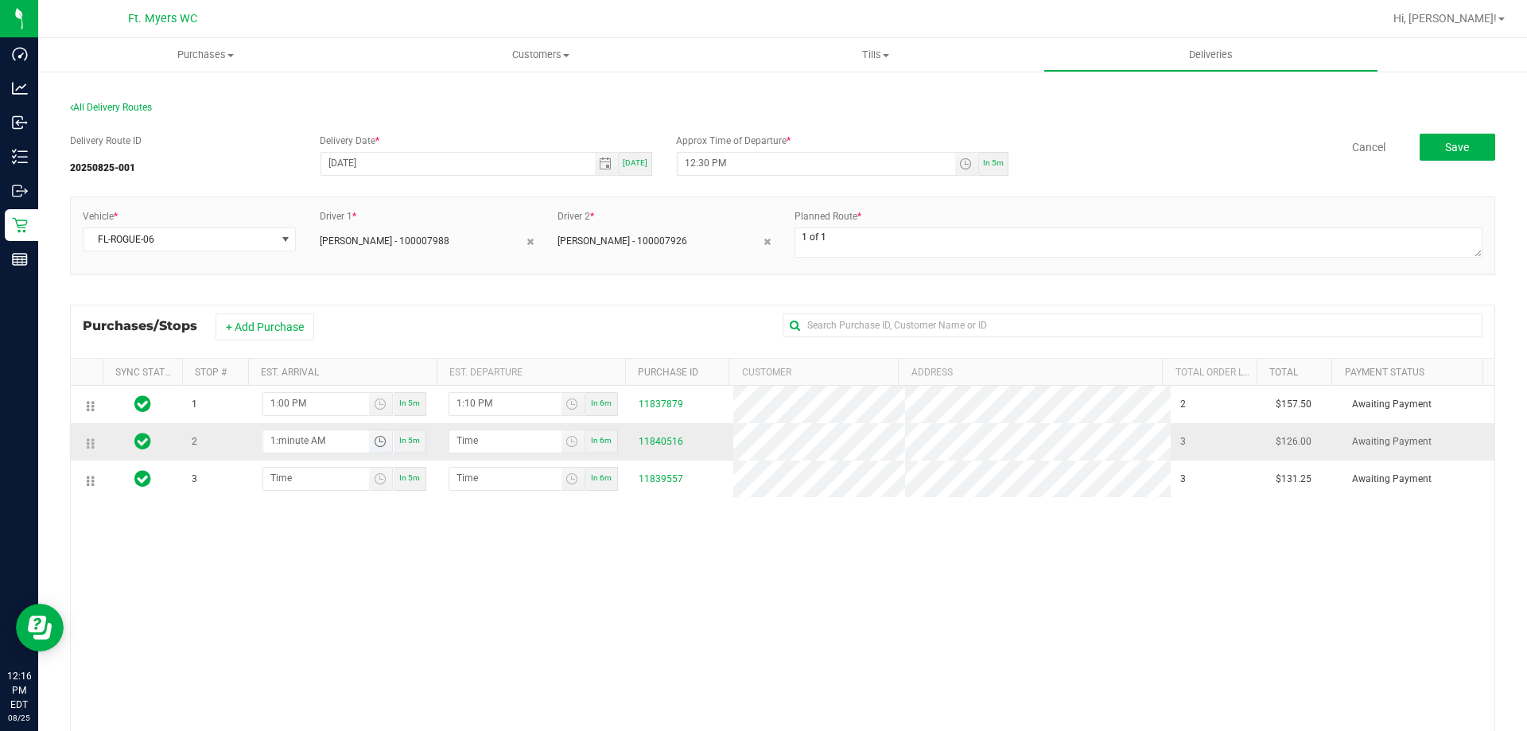
type input "1:06 AM"
type input "1:50 AM"
type input "1:51 AM"
type input "1:50 PM"
type input "1:51 PM"
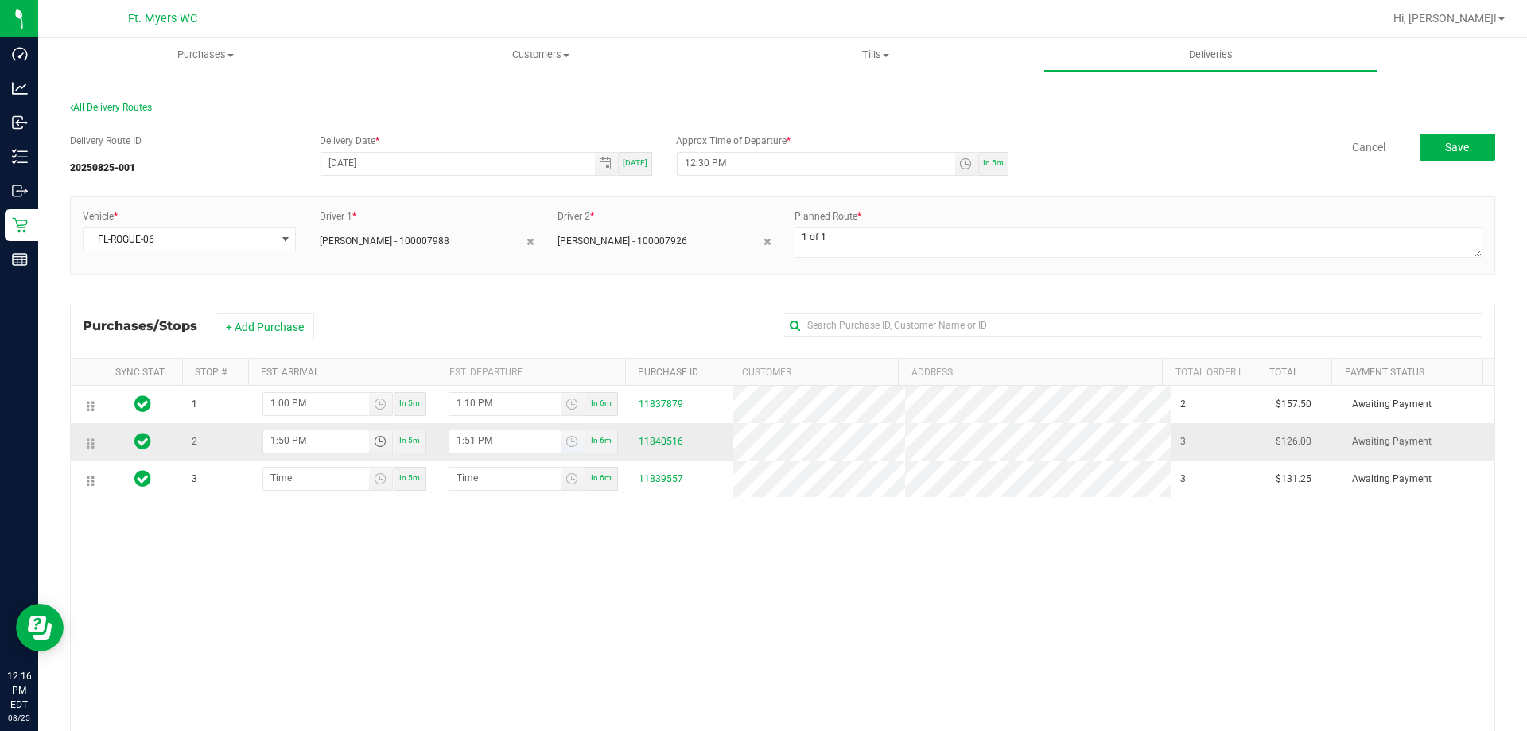
click at [463, 442] on input "1:51 PM" at bounding box center [505, 440] width 112 height 20
type input "1:04 PM"
type input "1:55 PM"
click at [280, 443] on input "1:04 PM" at bounding box center [316, 440] width 106 height 20
type input "1:50 PM"
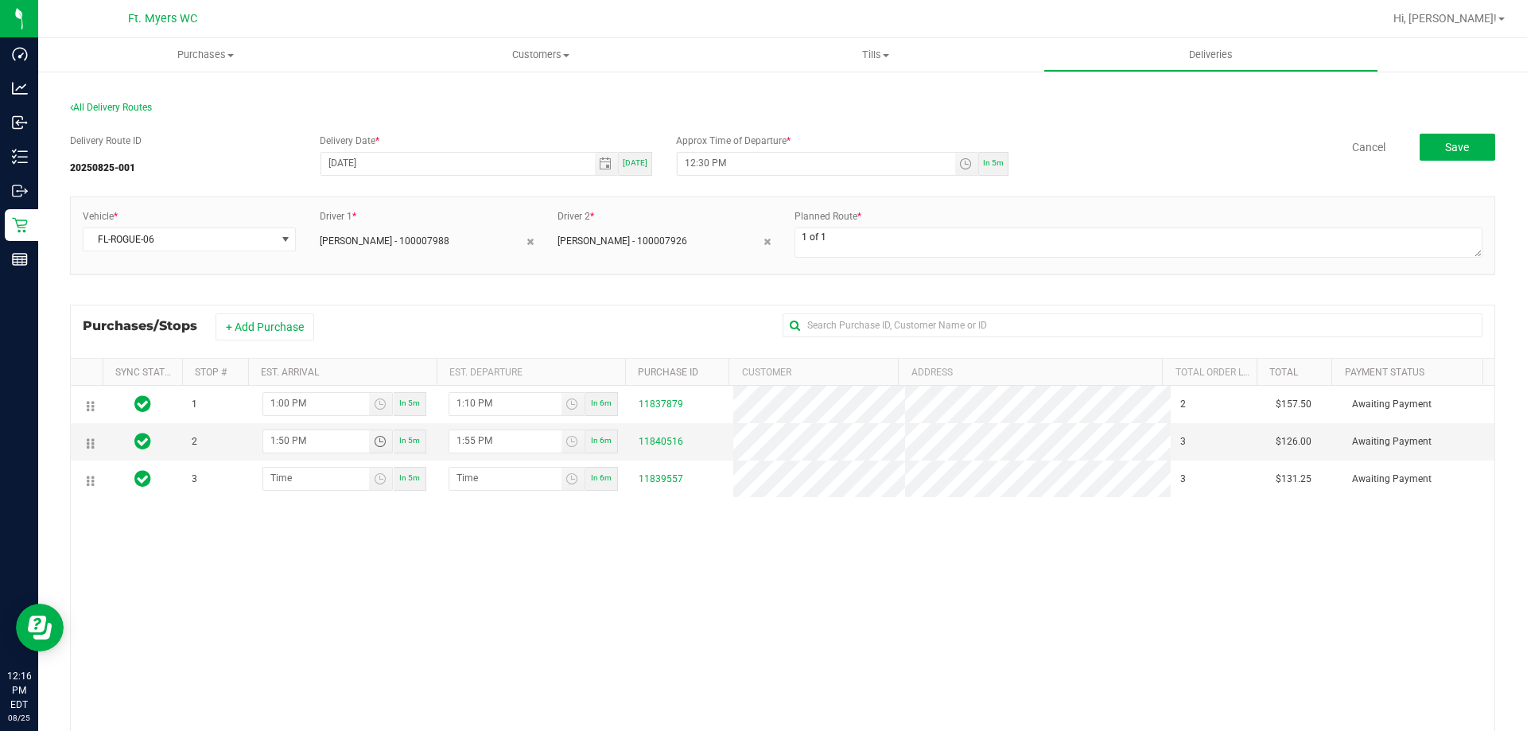
click at [294, 550] on div "1 1:00 PM In 5m 1:10 PM In 6m 11837879 2 $157.50 Awaiting Payment 2 1:50 PM In …" at bounding box center [783, 616] width 1424 height 461
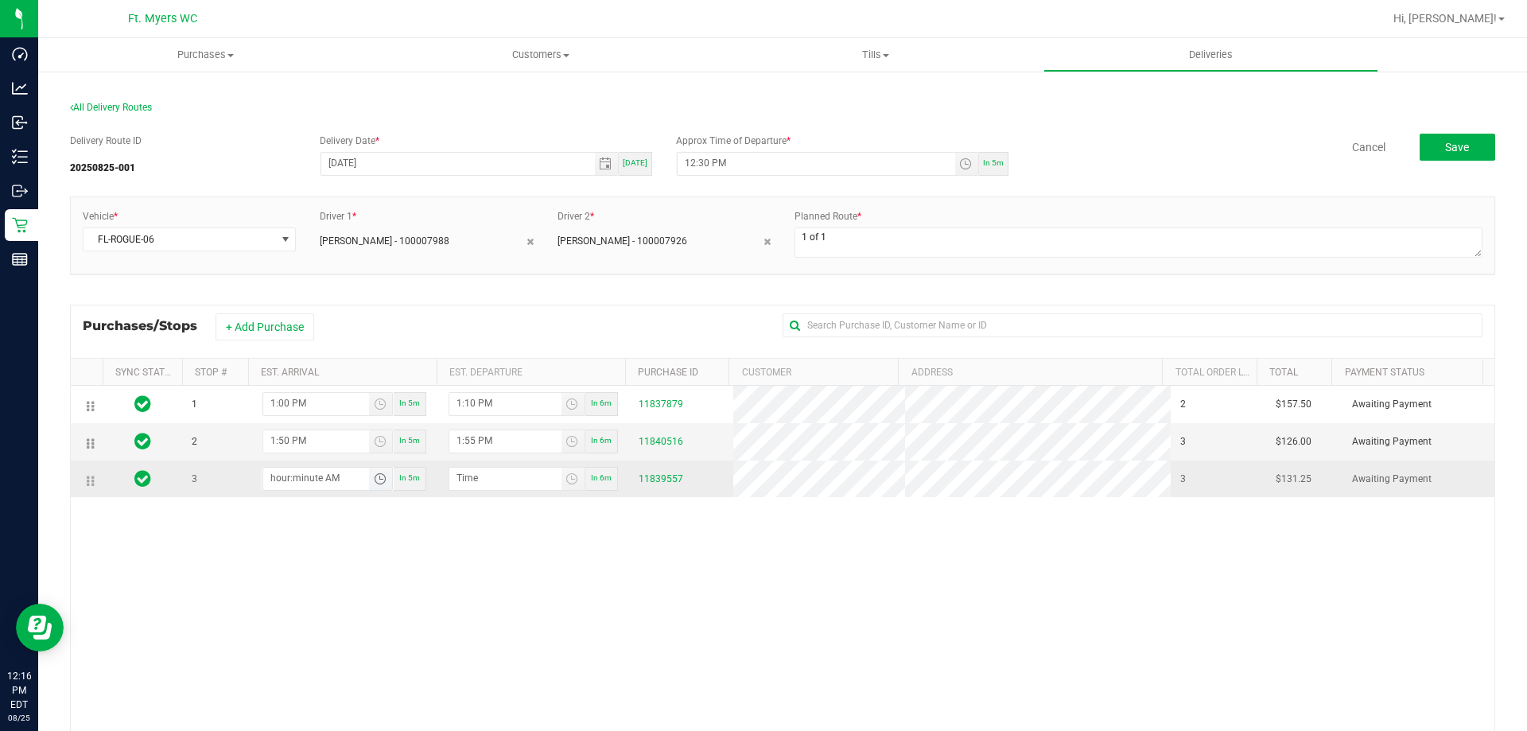
click at [274, 473] on input "hour:minute AM" at bounding box center [316, 478] width 106 height 20
type input "2:03 AM"
type input "2:04 AM"
type input "2:30 AM"
type input "2:31 AM"
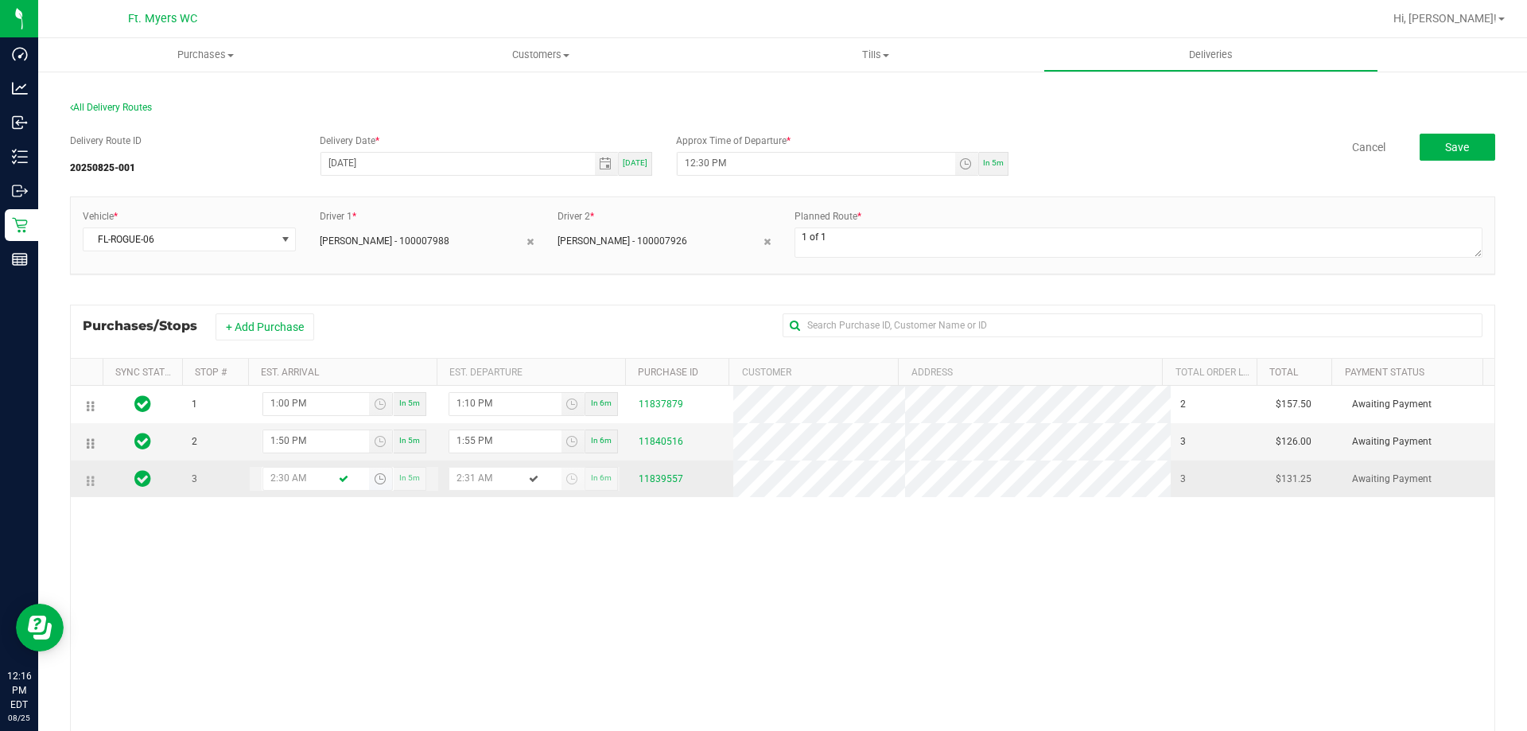
type input "2:30 PM"
type input "2:31 PM"
click at [461, 476] on input "2:31 PM" at bounding box center [505, 478] width 112 height 20
type input "2:02 PM"
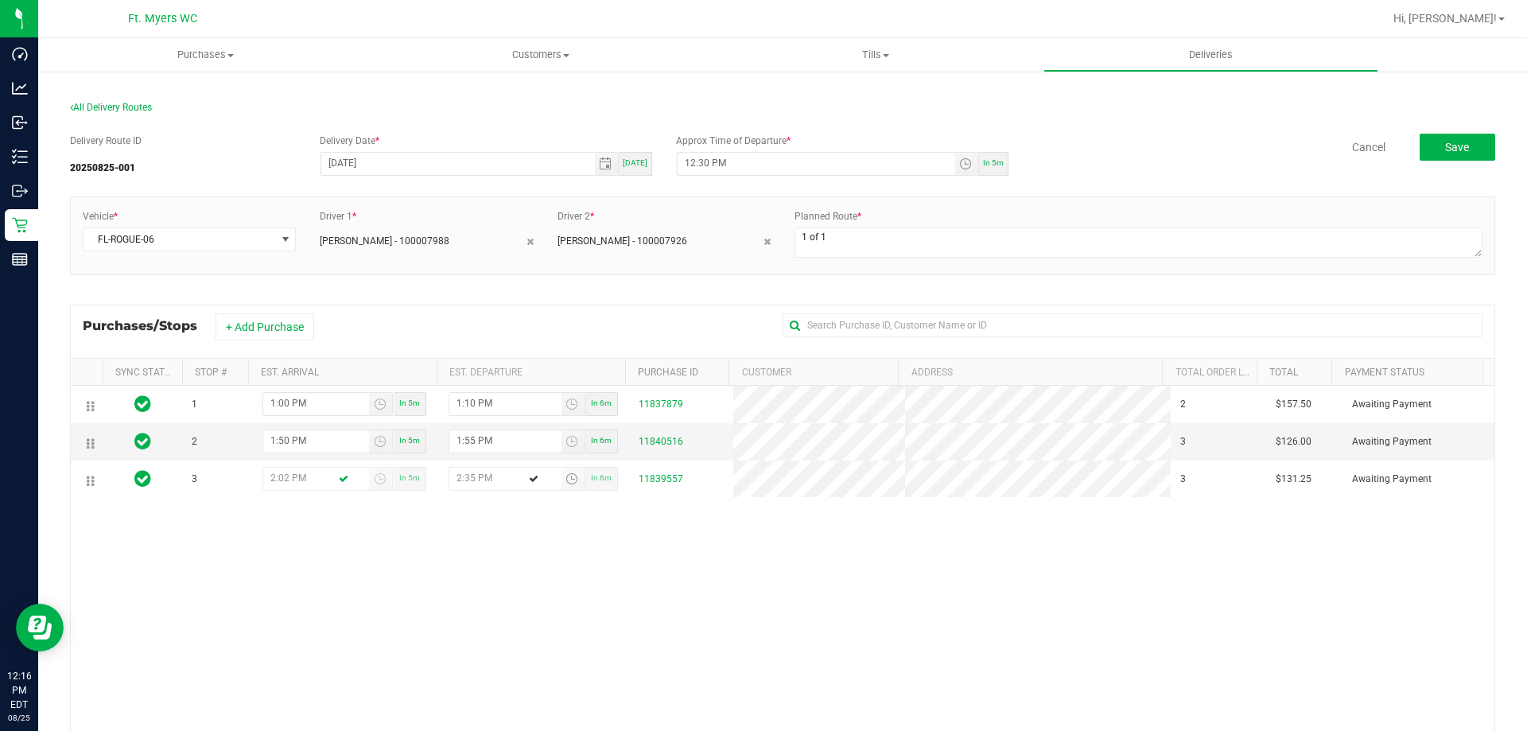
type input "2:35 PM"
click at [463, 546] on div "1 1:00 PM In 5m 1:10 PM In 6m 11837879 2 $157.50 Awaiting Payment 2 1:50 PM In …" at bounding box center [783, 616] width 1424 height 461
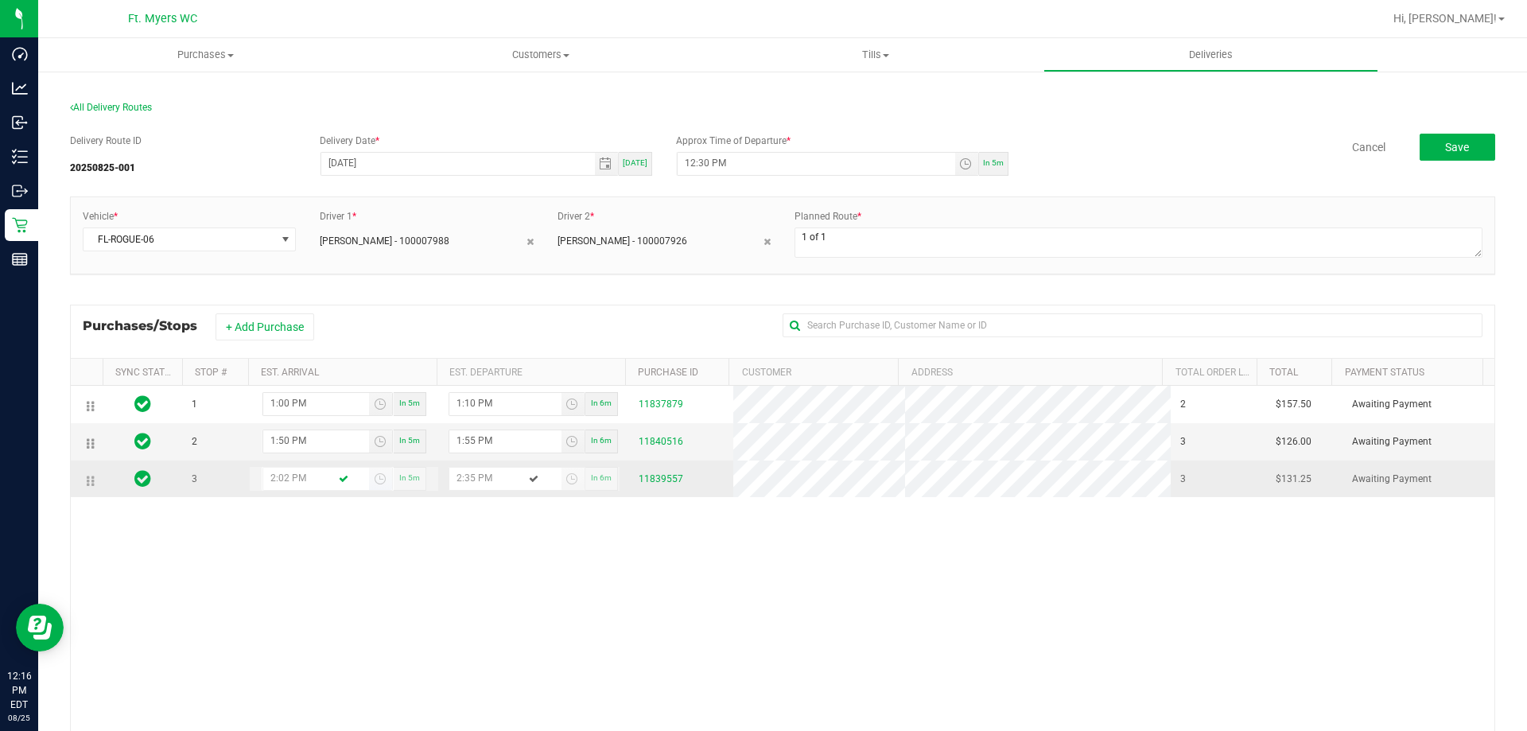
click at [279, 484] on input "2:02 PM" at bounding box center [316, 478] width 106 height 20
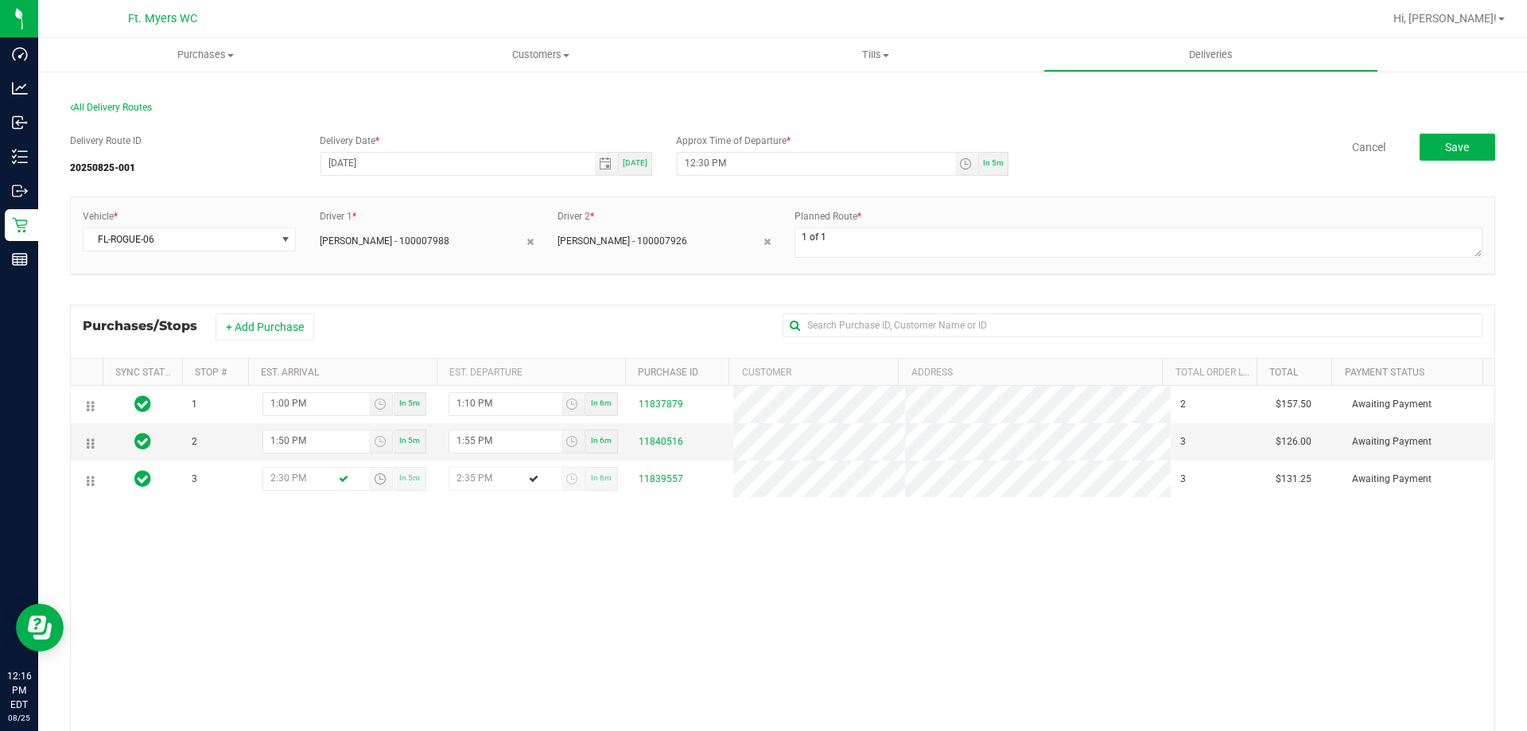
type input "2:30 PM"
click at [319, 543] on div "1 1:00 PM In 5m 1:10 PM In 6m 11837879 2 $157.50 Awaiting Payment 2 1:50 PM In …" at bounding box center [783, 616] width 1424 height 461
click at [1465, 150] on button "Save" at bounding box center [1458, 147] width 76 height 27
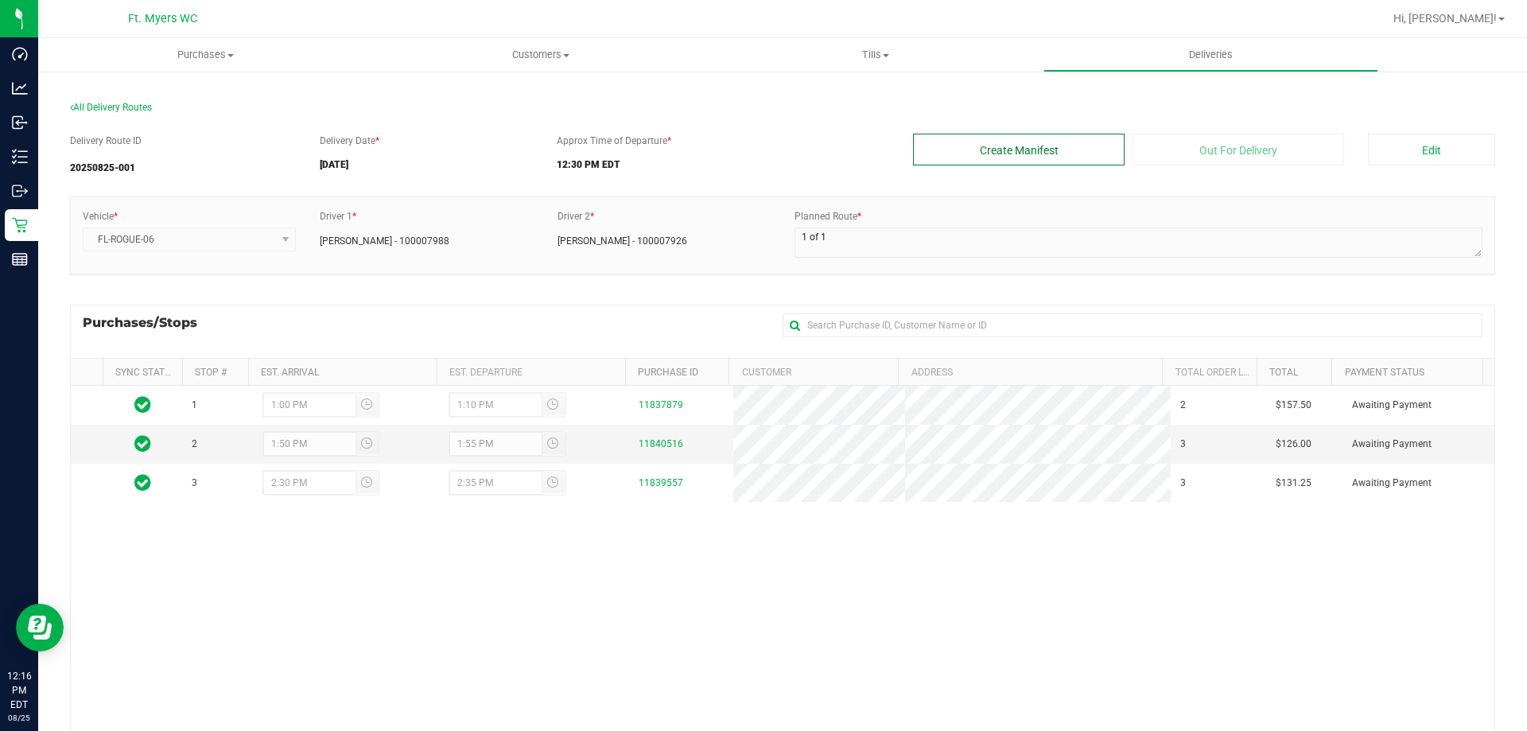
click at [1072, 158] on button "Create Manifest" at bounding box center [1019, 150] width 212 height 32
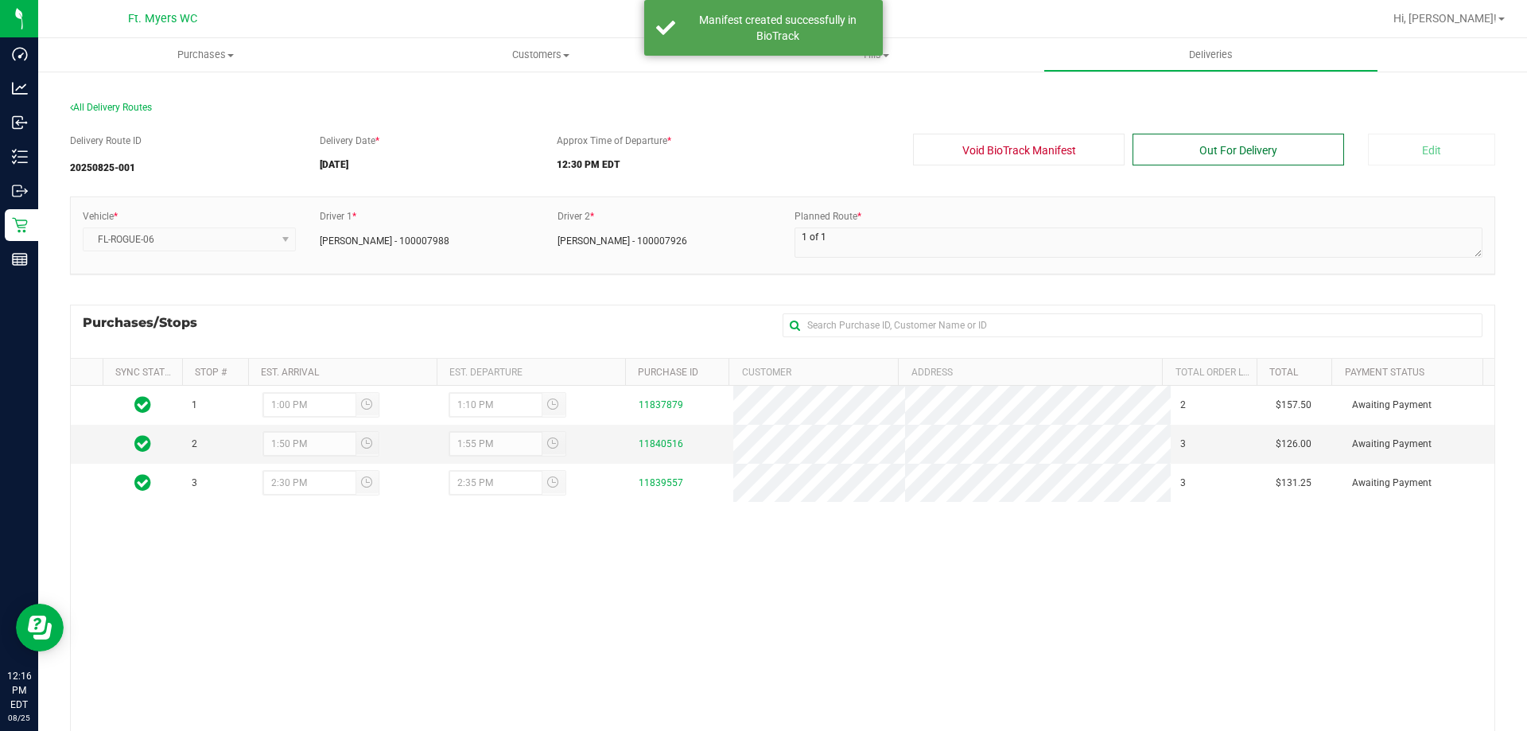
click at [1194, 144] on button "Out For Delivery" at bounding box center [1239, 150] width 212 height 32
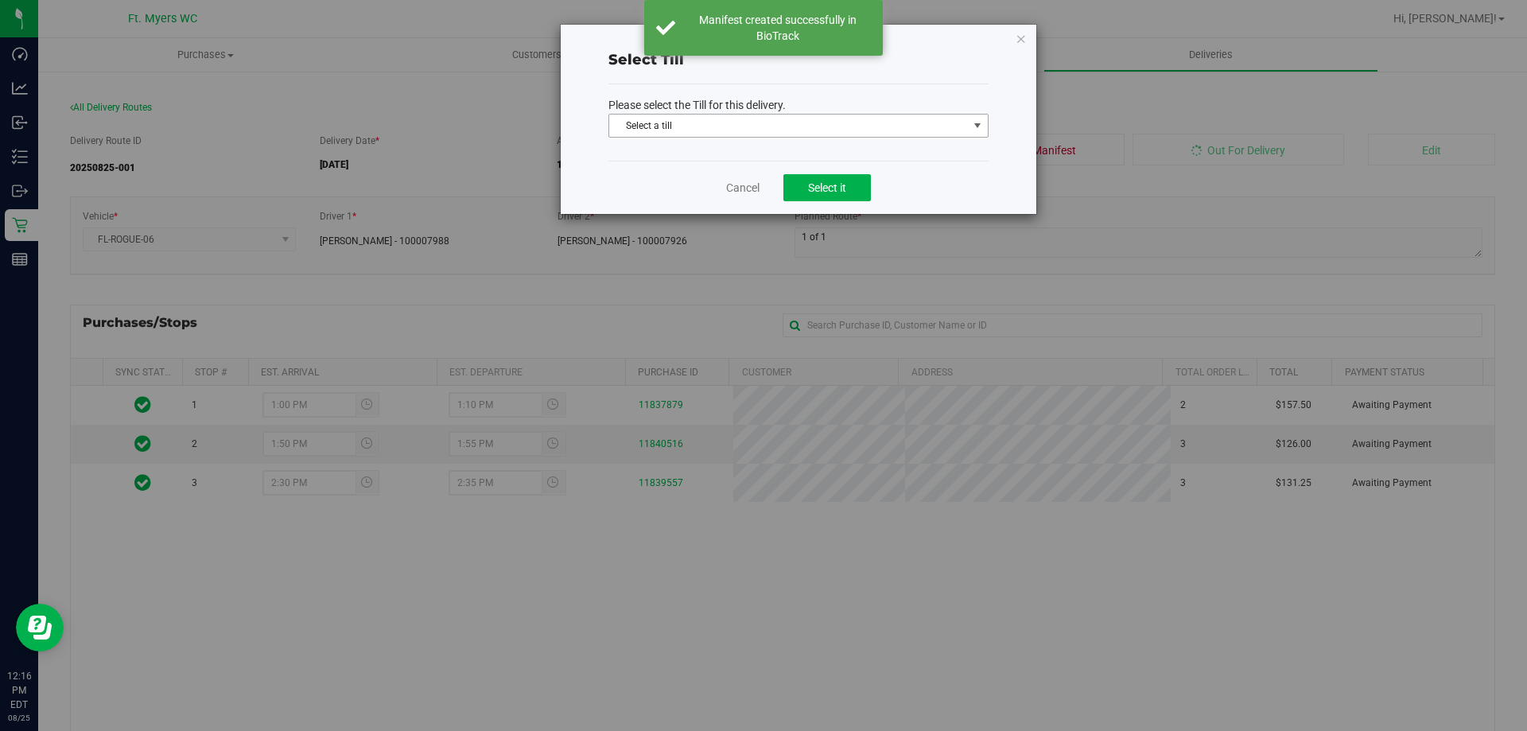
click at [811, 134] on span "Select a till" at bounding box center [788, 126] width 359 height 22
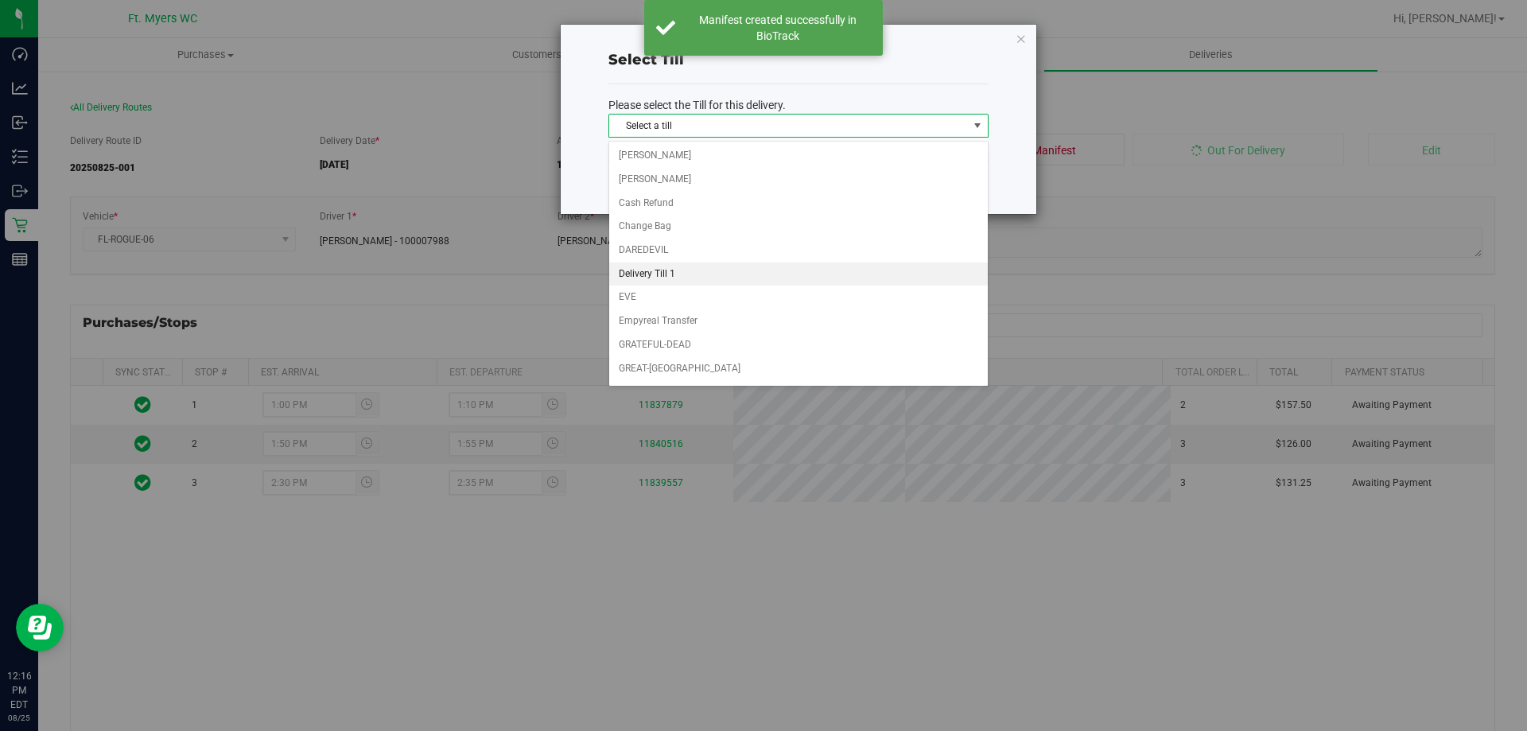
click at [752, 270] on li "Delivery Till 1" at bounding box center [798, 275] width 379 height 24
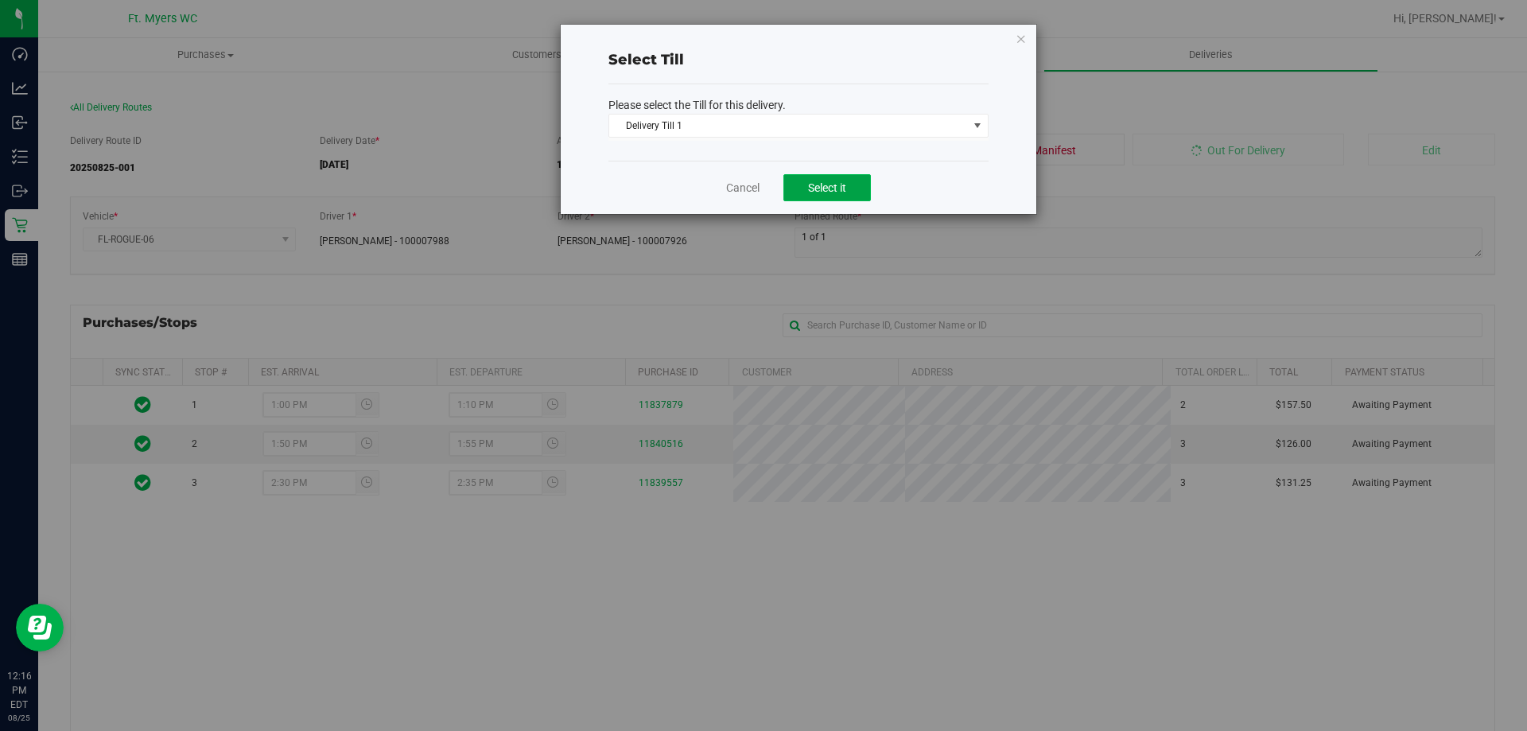
click at [850, 180] on button "Select it" at bounding box center [828, 187] width 88 height 27
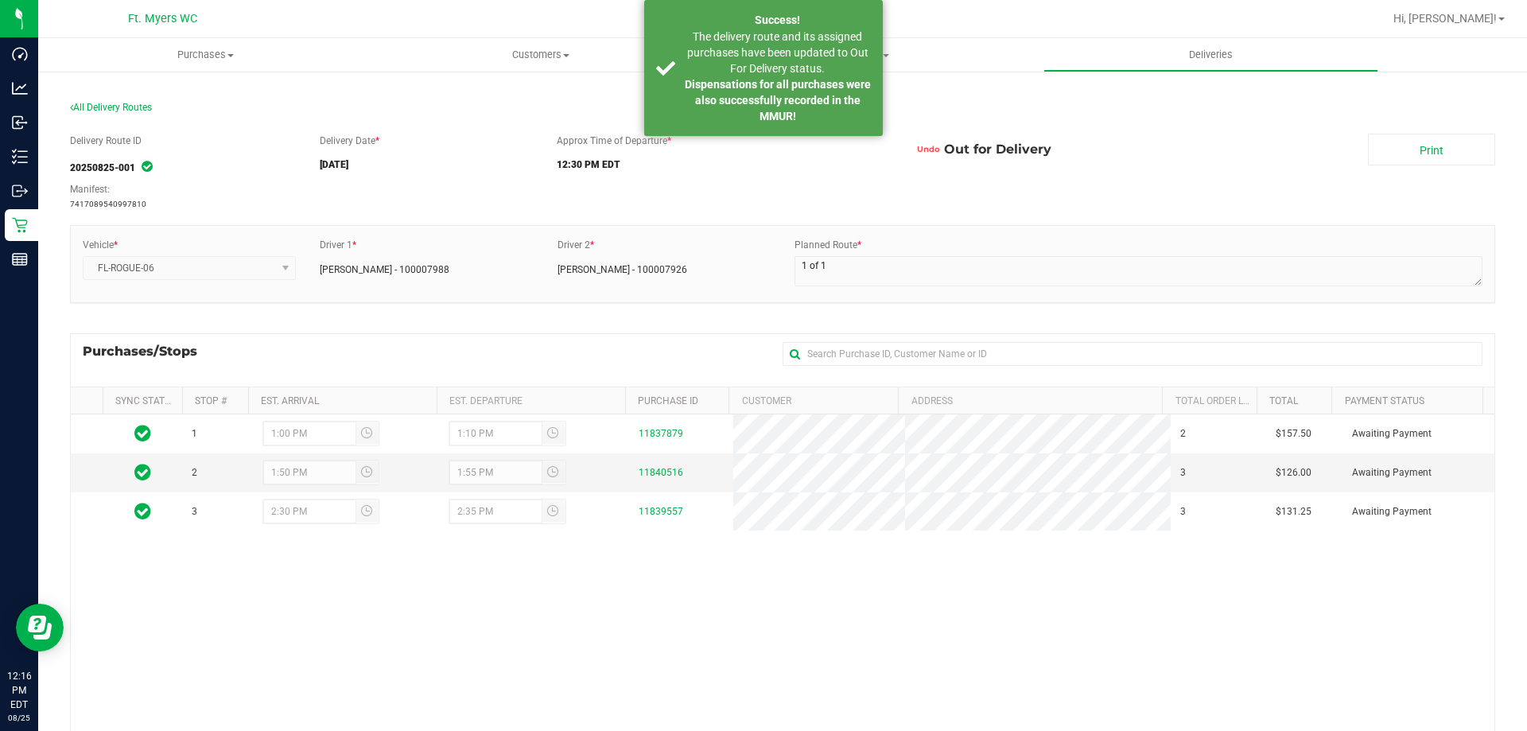
click at [1477, 168] on div "Delivery Route ID 20250825-001 Manifest: 7417089540997810 Delivery Date * [DATE…" at bounding box center [783, 172] width 1426 height 77
click at [1473, 158] on link "Print" at bounding box center [1431, 150] width 127 height 32
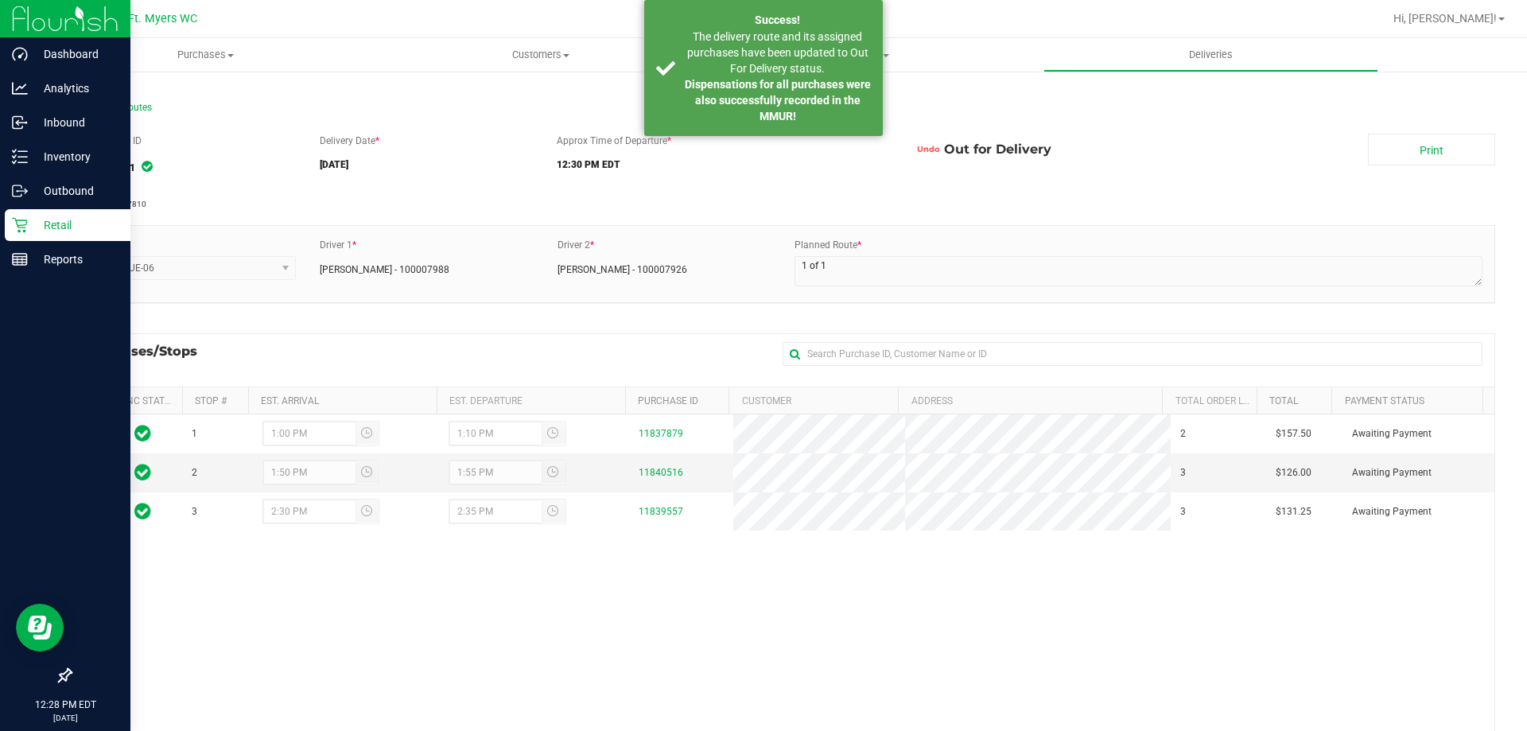
click at [91, 213] on div "Retail" at bounding box center [68, 225] width 126 height 32
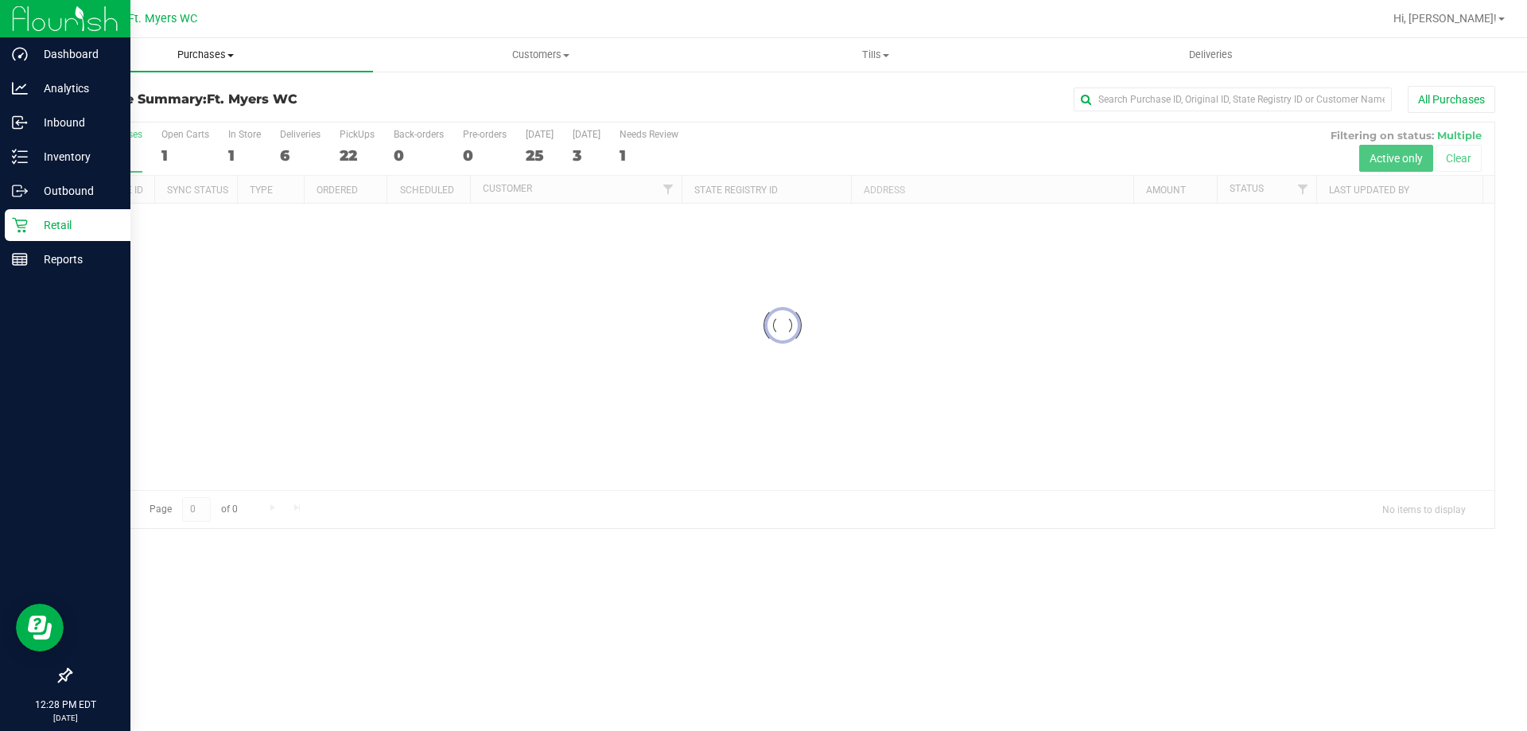
click at [205, 54] on span "Purchases" at bounding box center [205, 55] width 335 height 14
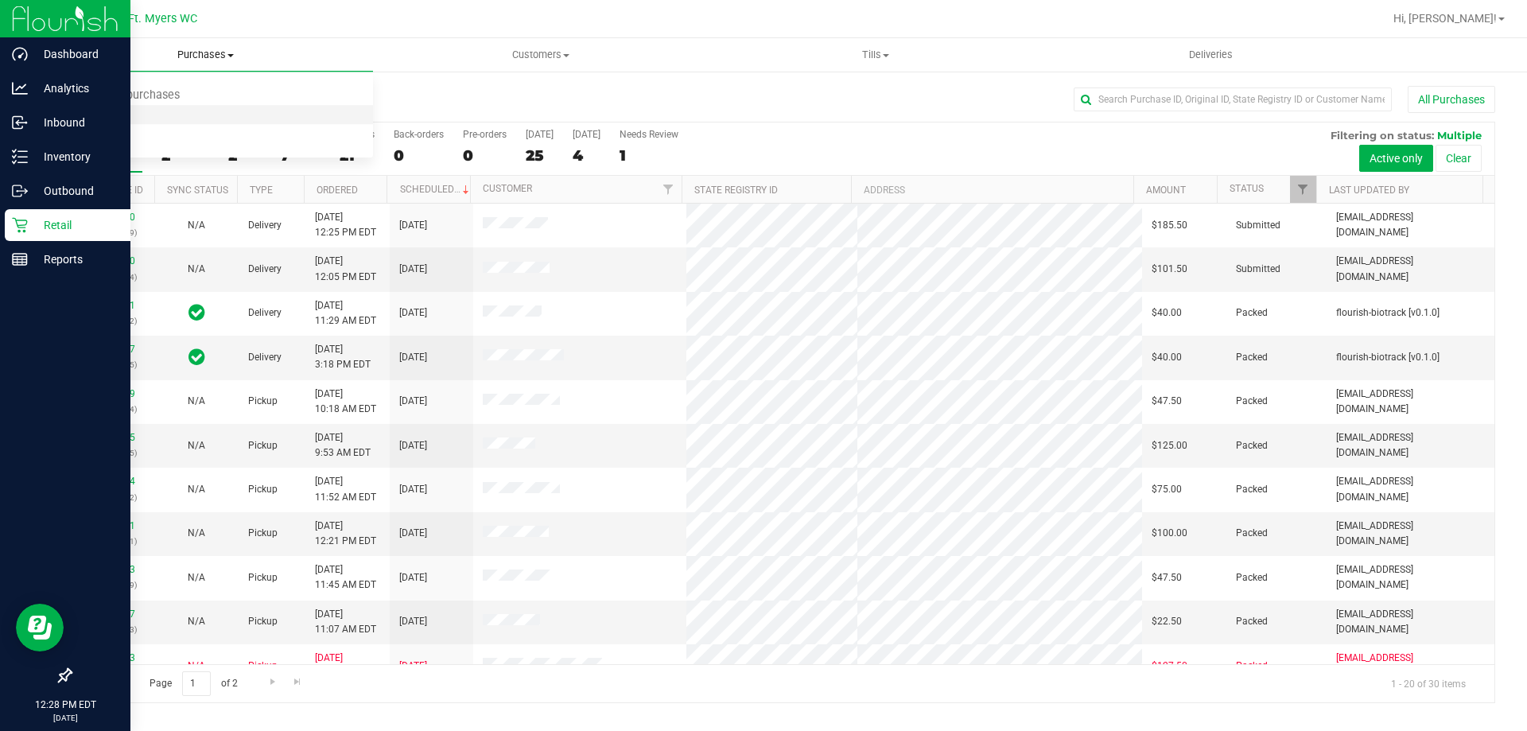
click at [227, 122] on li "Fulfillment" at bounding box center [205, 115] width 335 height 19
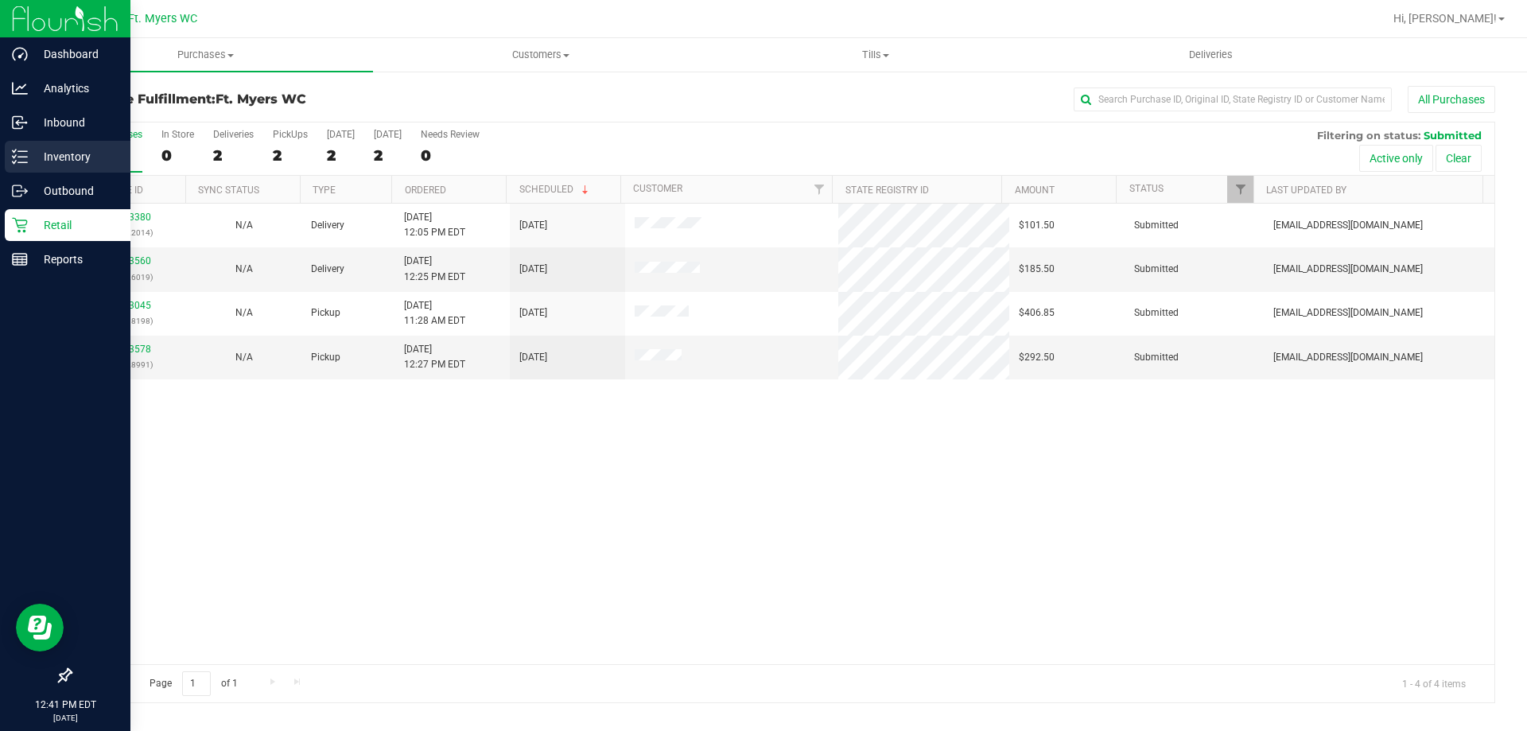
click at [47, 155] on p "Inventory" at bounding box center [75, 156] width 95 height 19
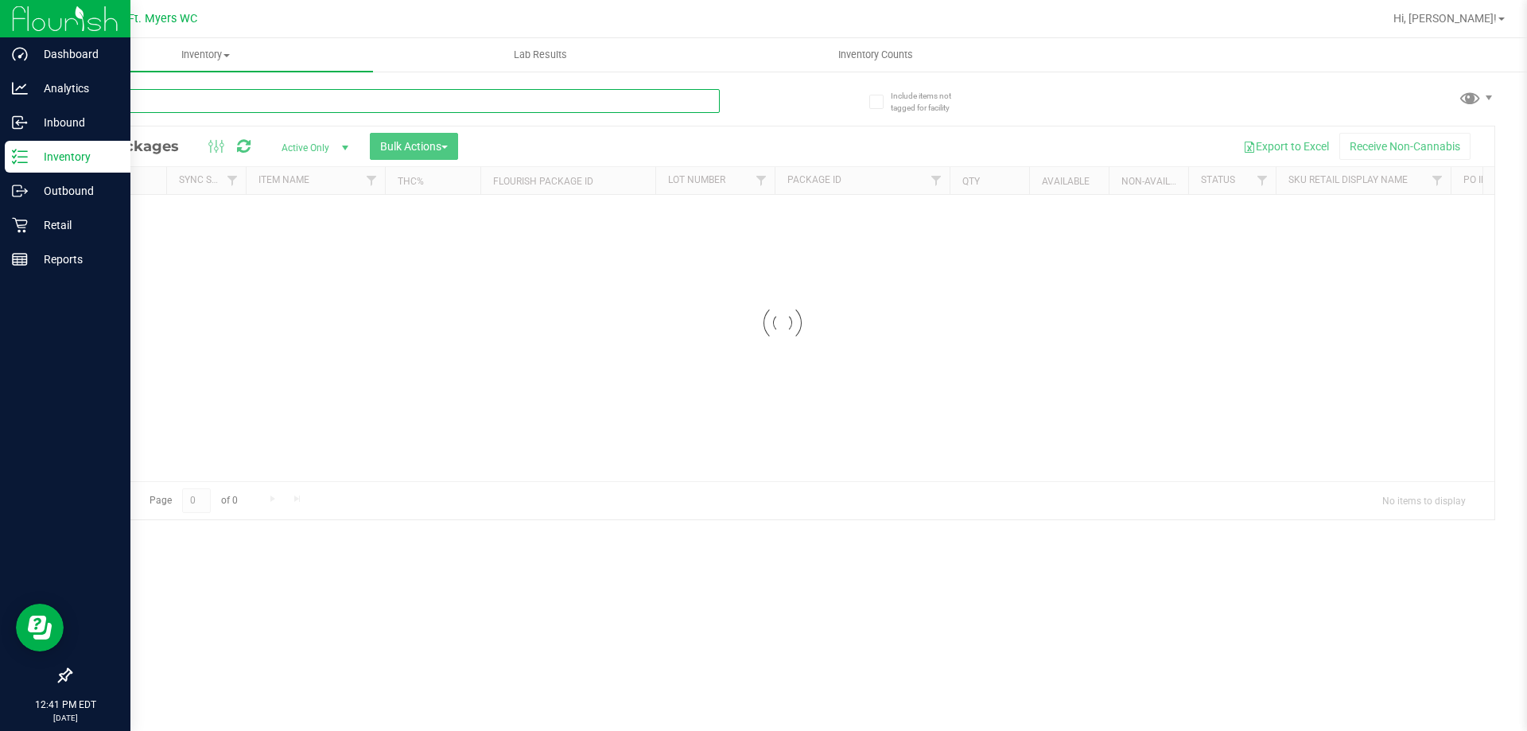
click at [227, 91] on input "text" at bounding box center [395, 101] width 650 height 24
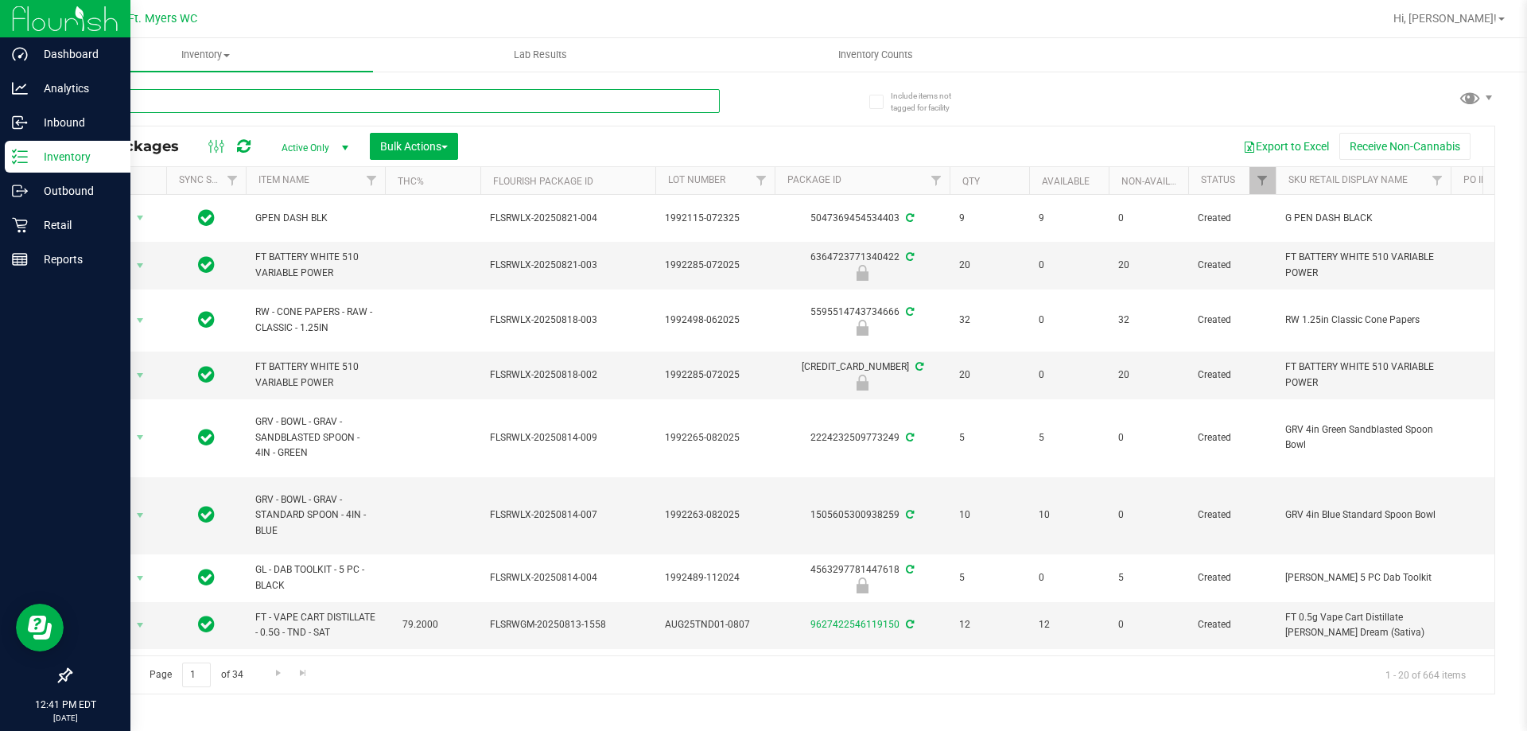
type input "atomic"
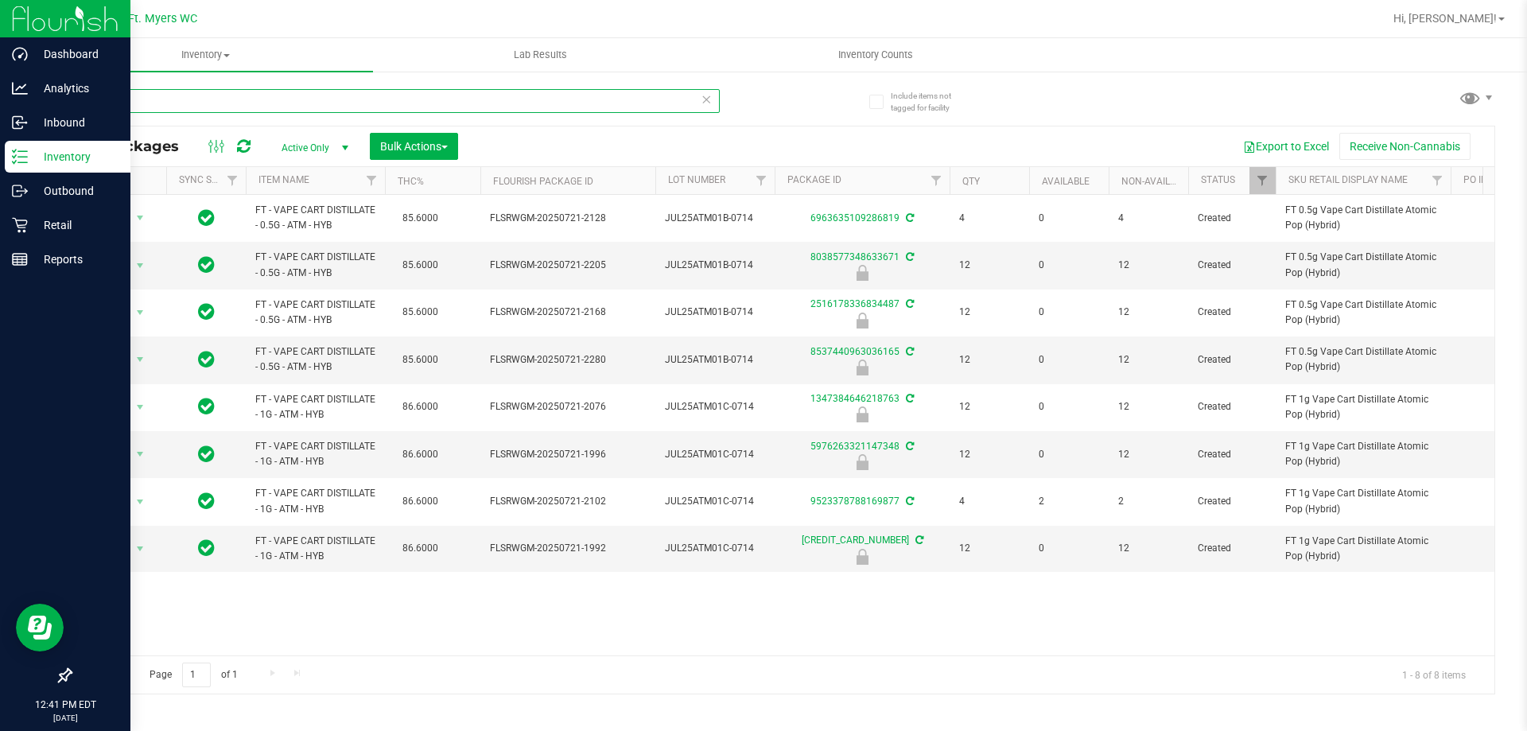
click at [179, 111] on input "atomic" at bounding box center [395, 101] width 650 height 24
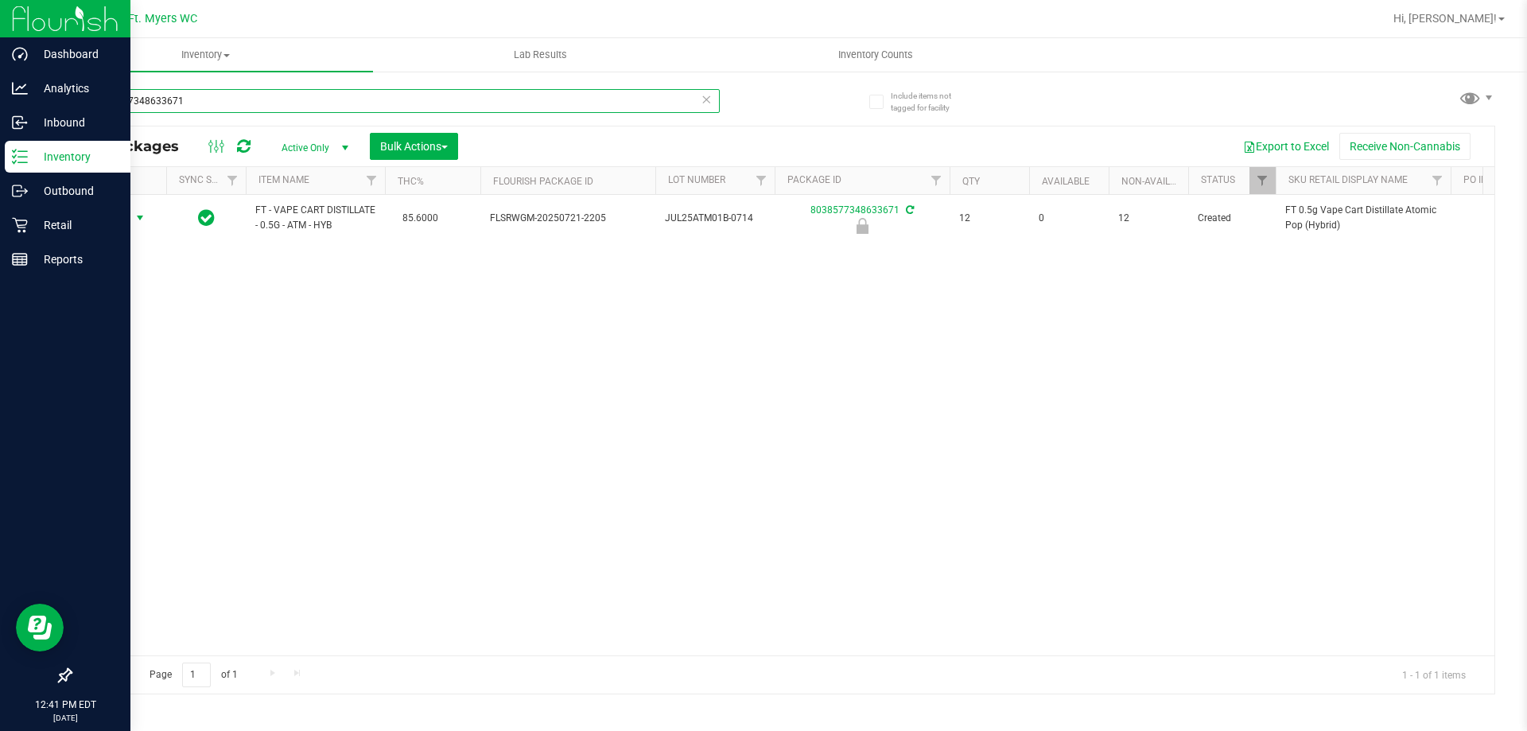
type input "8038577348633671"
click at [134, 227] on span "select" at bounding box center [140, 218] width 20 height 22
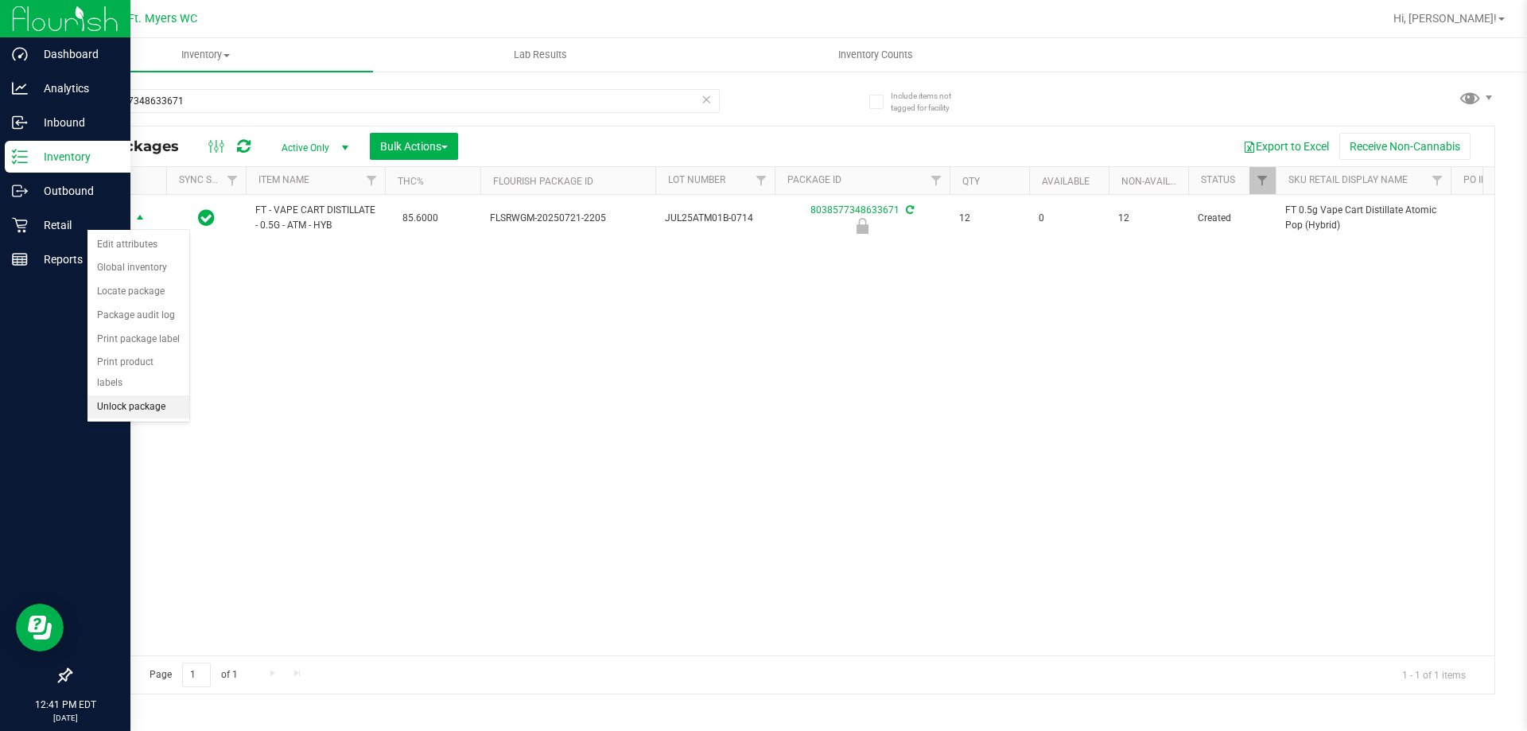
click at [147, 395] on li "Unlock package" at bounding box center [139, 407] width 102 height 24
